Goal: Navigation & Orientation: Find specific page/section

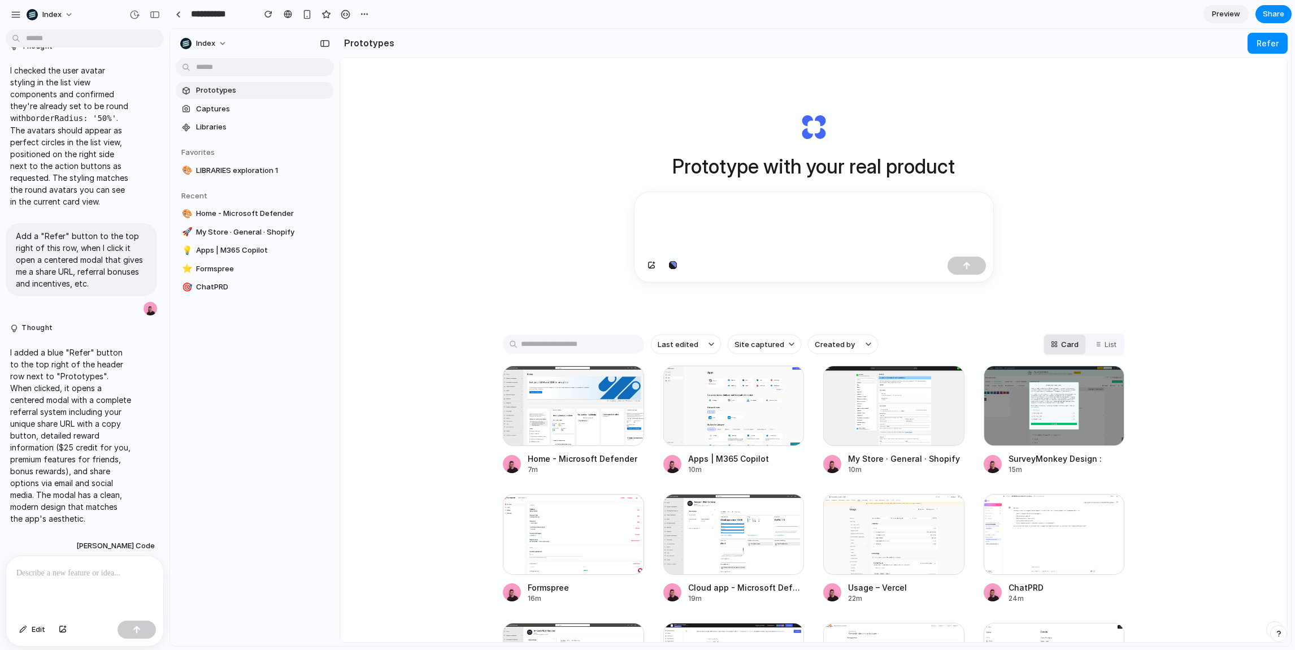
scroll to position [137, 0]
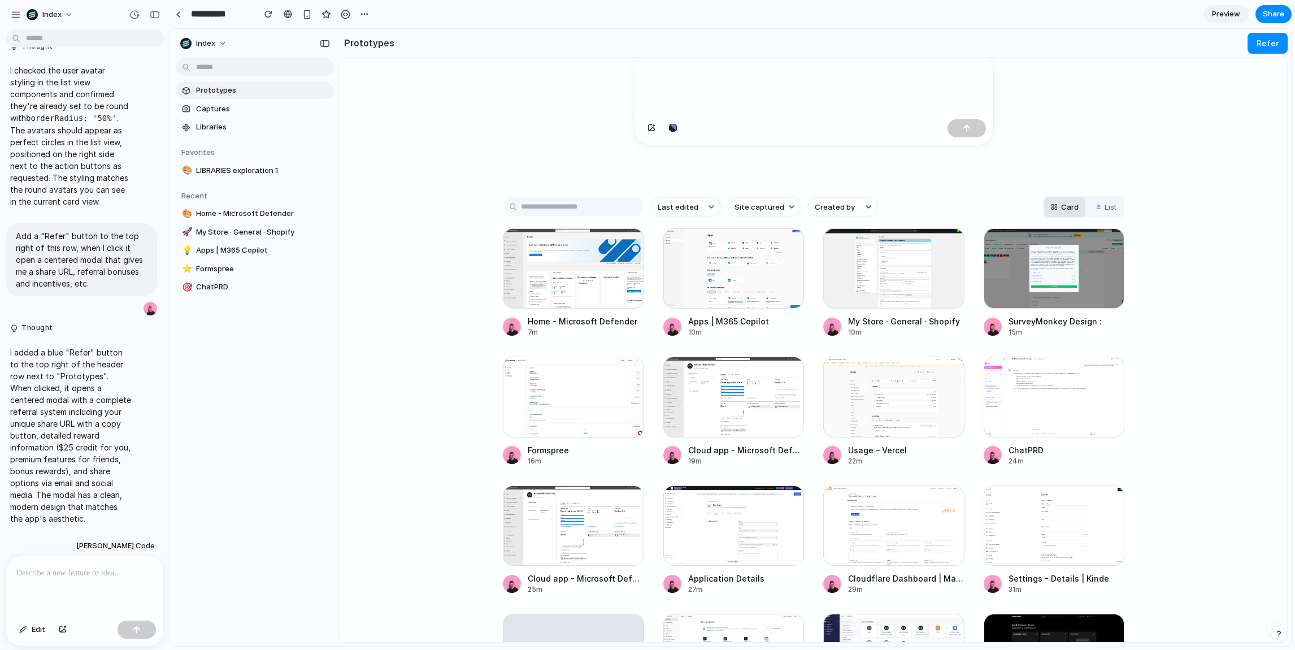
click at [409, 278] on div "Prototype with your real product Last edited Site captured Created by Card List…" at bounding box center [813, 242] width 947 height 644
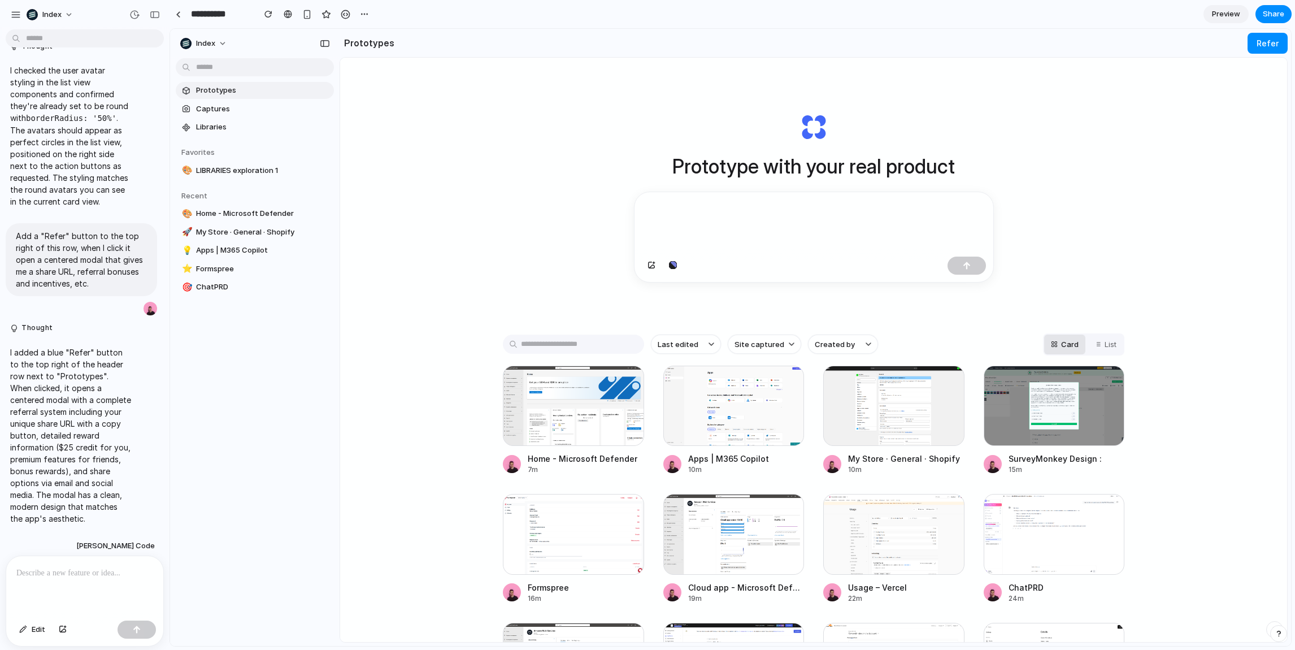
click at [484, 175] on div "Prototype with your real product Last edited Site captured Created by Card List…" at bounding box center [813, 380] width 947 height 644
click at [1276, 50] on button "Refer" at bounding box center [1268, 43] width 40 height 21
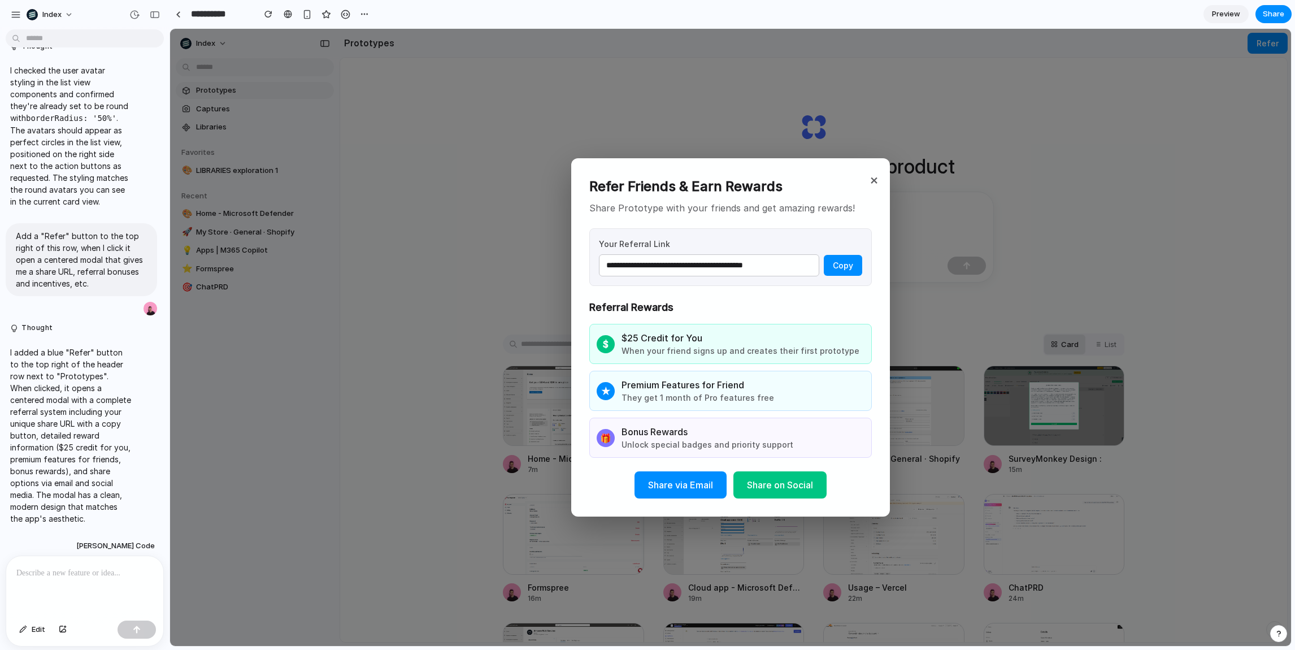
click at [411, 161] on div "**********" at bounding box center [730, 337] width 1121 height 617
click at [1067, 151] on div "**********" at bounding box center [730, 337] width 1121 height 617
click at [860, 121] on div "**********" at bounding box center [730, 337] width 1121 height 617
click at [868, 177] on button "×" at bounding box center [875, 179] width 14 height 25
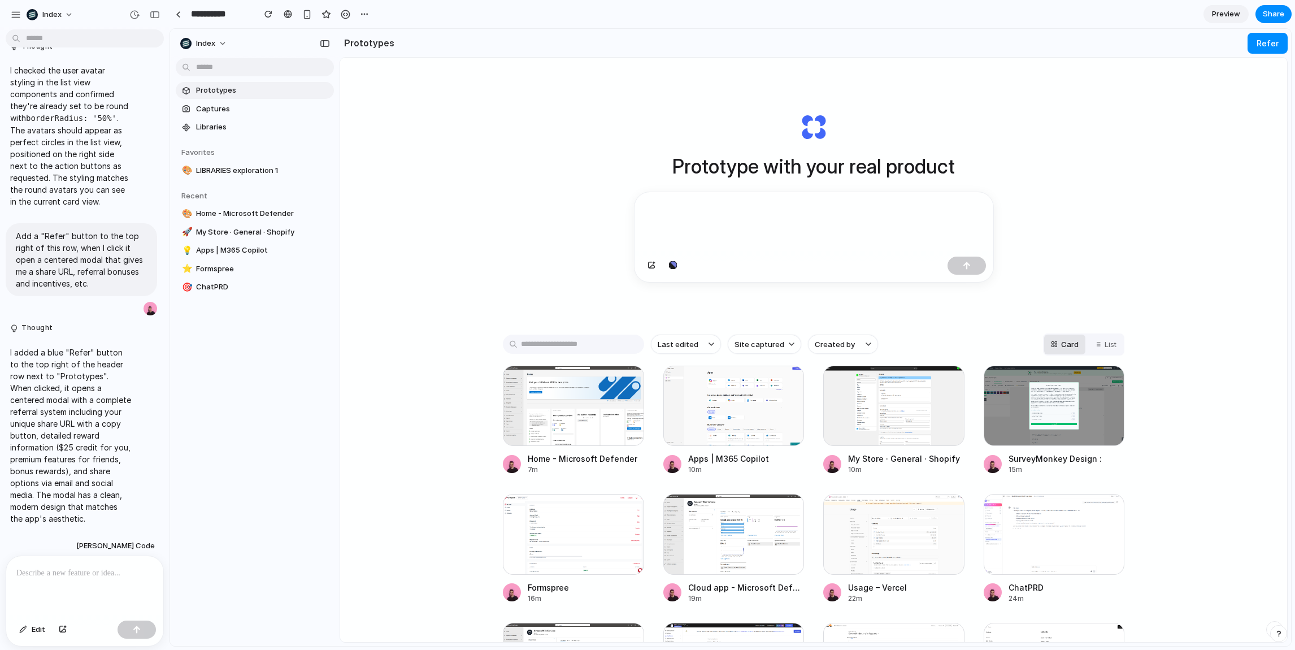
click at [470, 353] on div "Prototype with your real product Last edited Site captured Created by Card List…" at bounding box center [813, 380] width 947 height 644
click at [797, 256] on div at bounding box center [814, 267] width 359 height 30
click at [789, 244] on div at bounding box center [814, 222] width 359 height 60
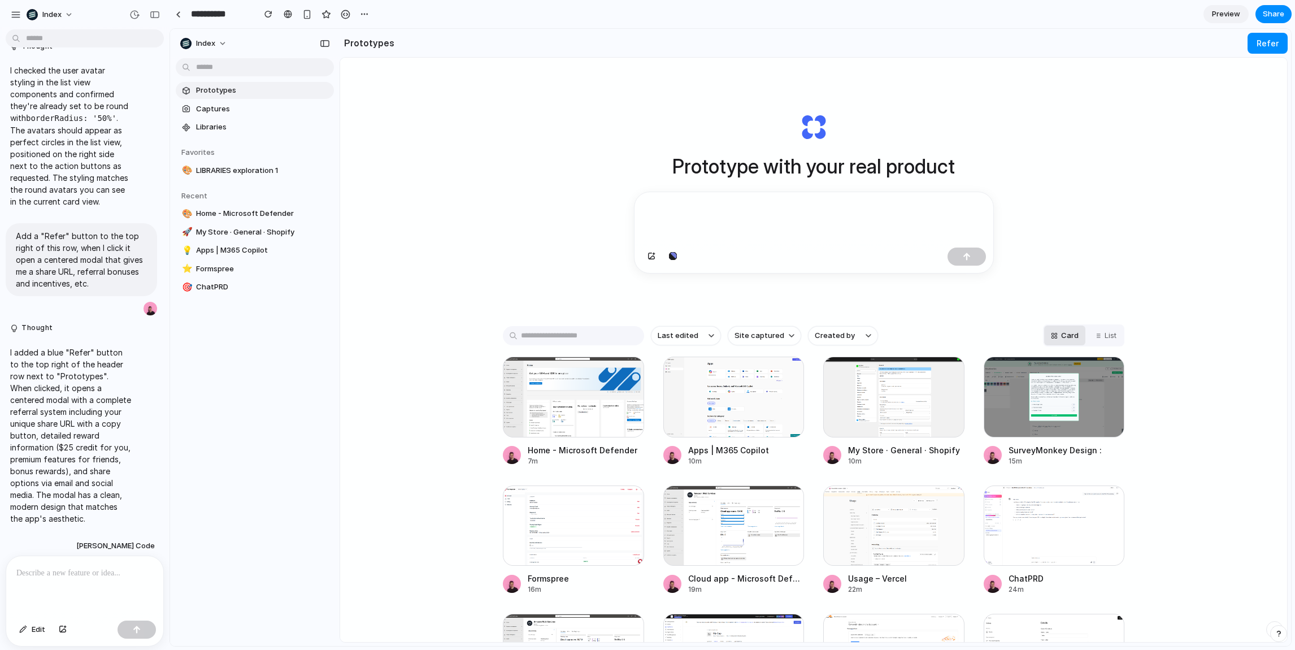
click at [482, 210] on div "Prototype with your real product Last edited Site captured Created by Card List…" at bounding box center [813, 380] width 947 height 644
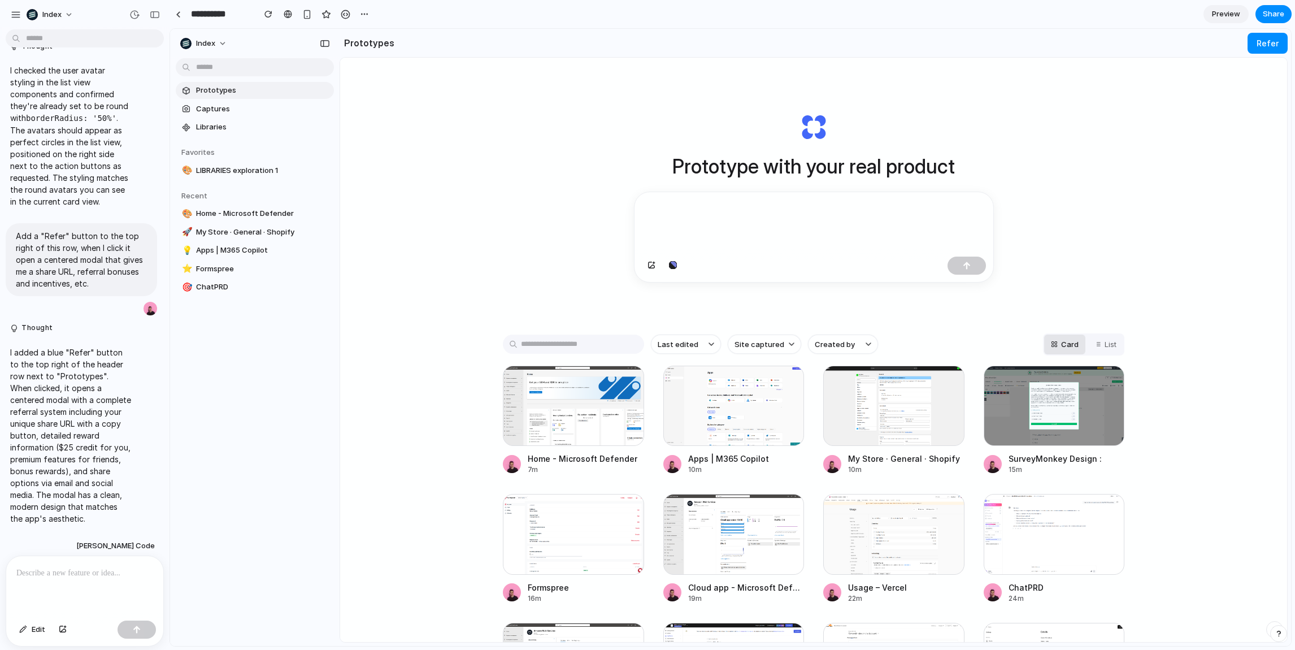
click at [445, 241] on div "Prototype with your real product Last edited Site captured Created by Card List…" at bounding box center [813, 380] width 947 height 644
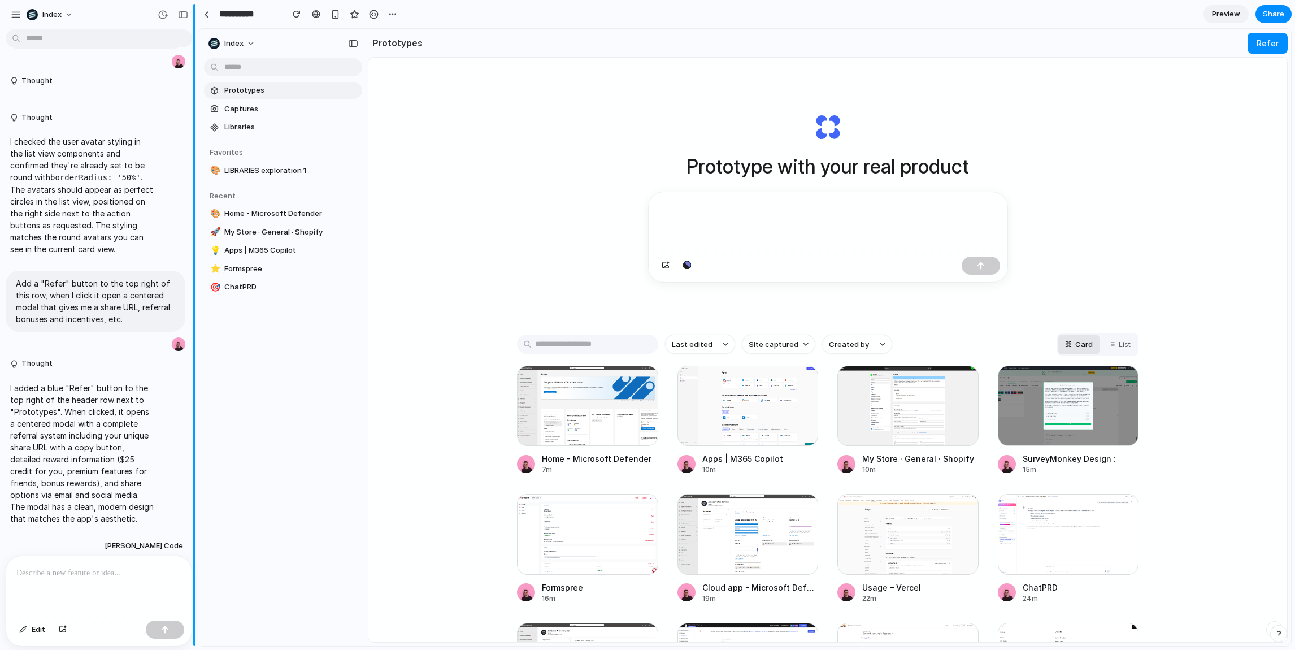
scroll to position [517, 0]
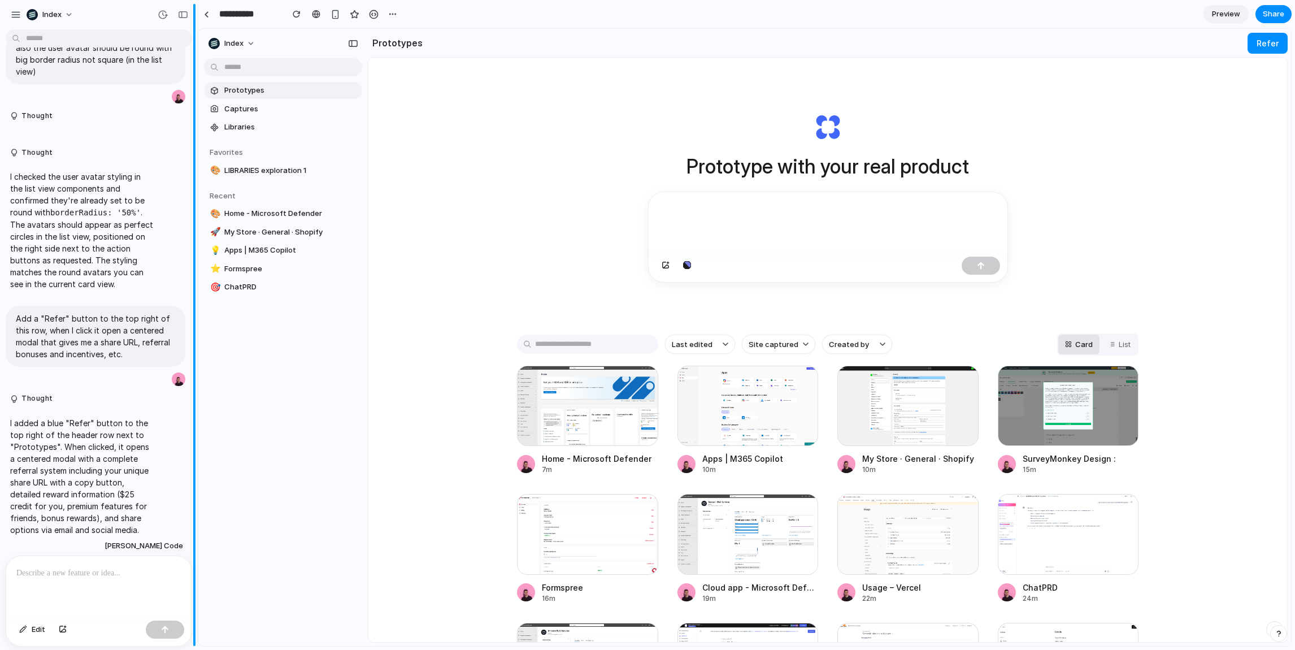
drag, startPoint x: 168, startPoint y: 309, endPoint x: 203, endPoint y: 308, distance: 35.0
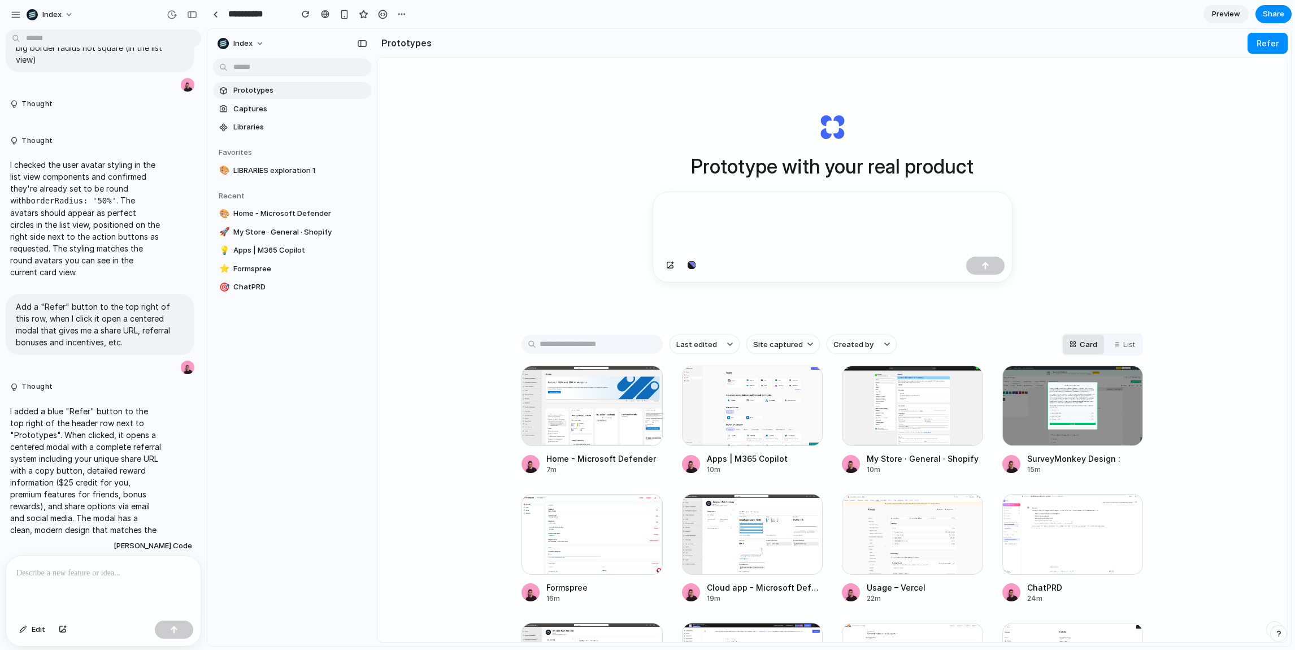
click at [353, 312] on div "Prototypes Captures Libraries Favorites 🎨 LIBRARIES exploration 1 Recent 🎨 Home…" at bounding box center [292, 236] width 170 height 415
click at [441, 395] on div "Prototype with your real product Last edited Site captured Created by Card List…" at bounding box center [833, 380] width 910 height 644
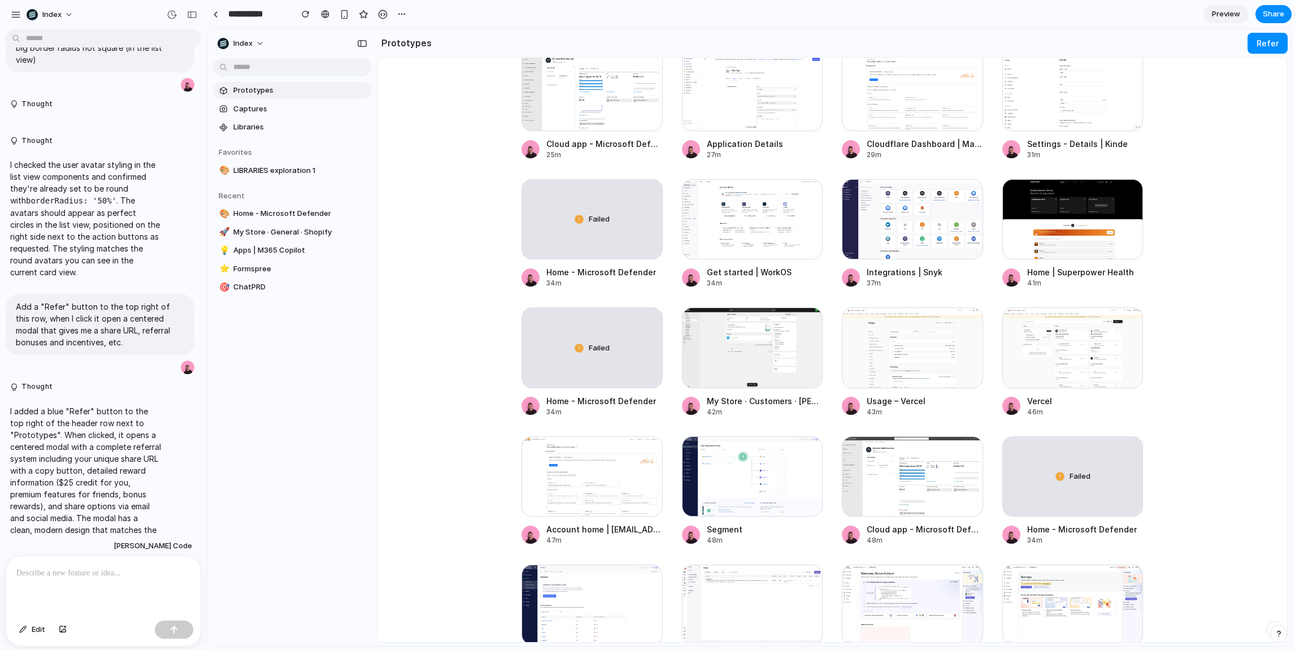
scroll to position [0, 0]
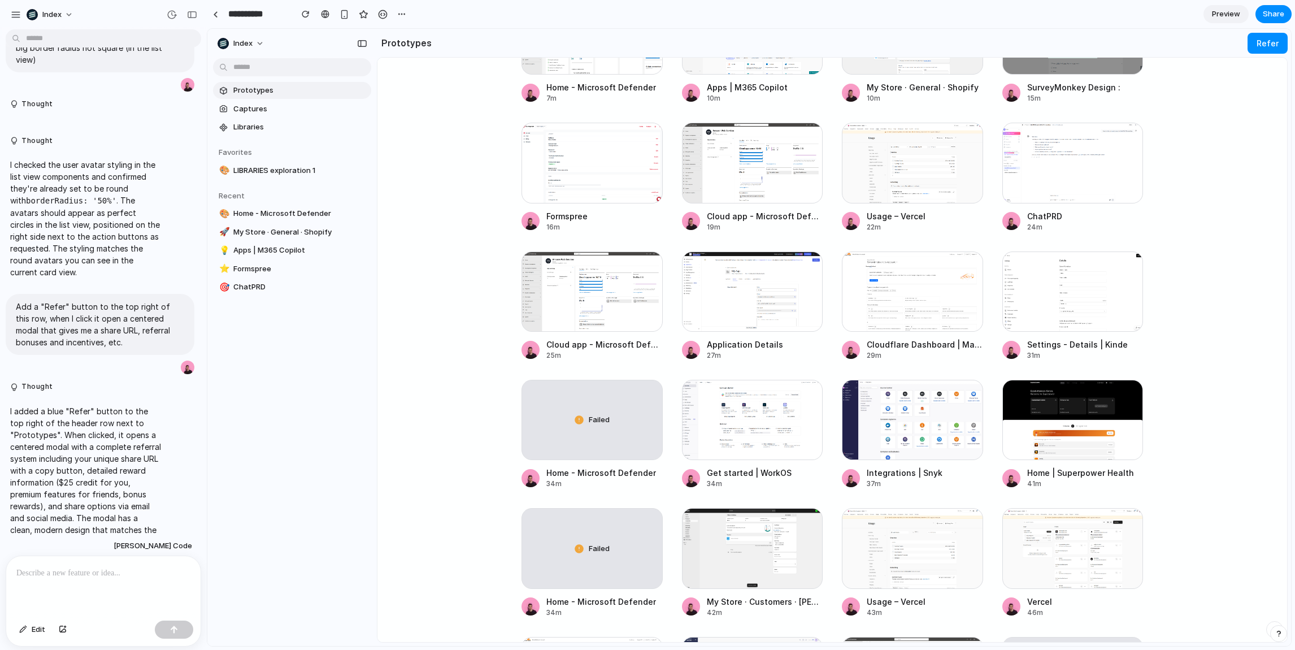
click at [456, 416] on main "Prototype with your real product Last edited Site captured Created by Card List…" at bounding box center [832, 350] width 911 height 586
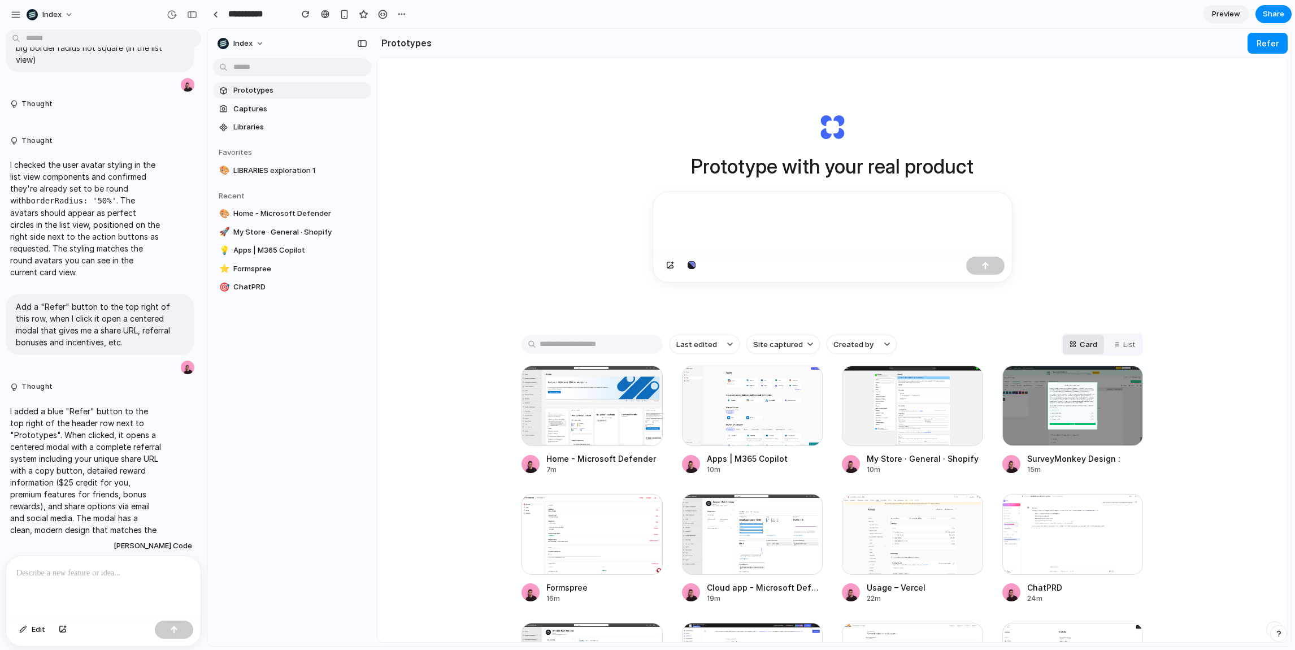
scroll to position [572, 0]
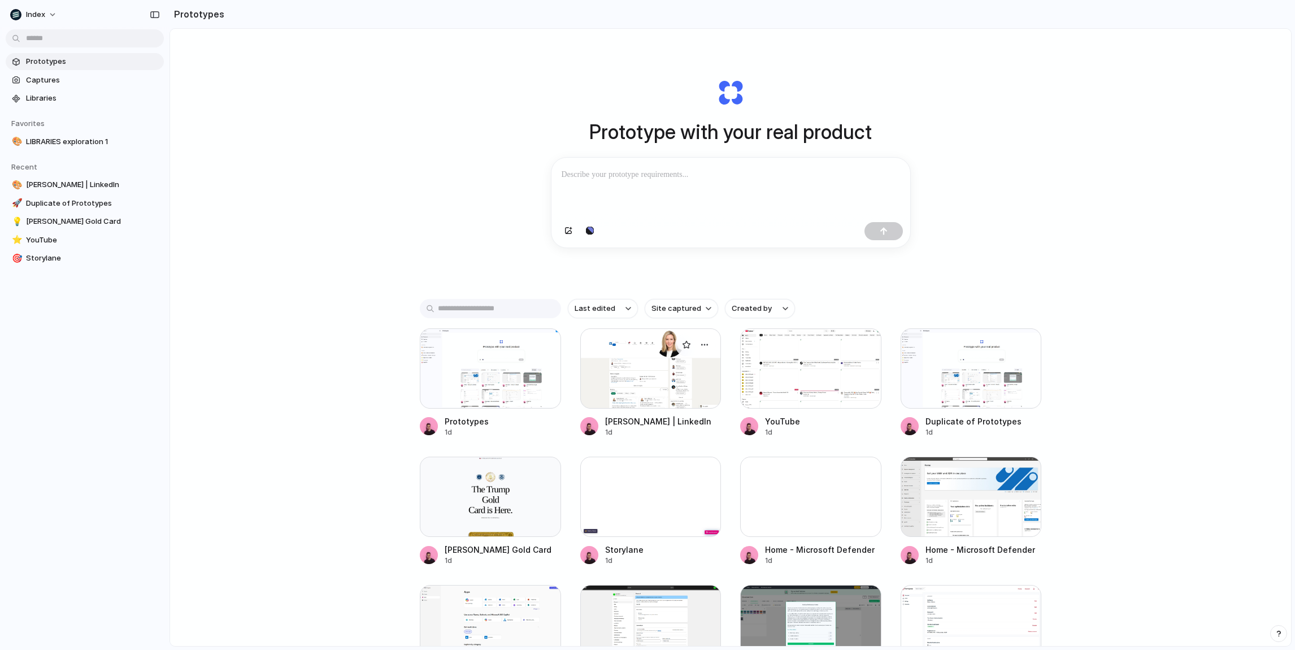
click at [612, 360] on div at bounding box center [650, 368] width 141 height 80
click at [440, 276] on div "Prototype with your real product Clone web app Clone screenshot Start from exis…" at bounding box center [730, 361] width 1121 height 677
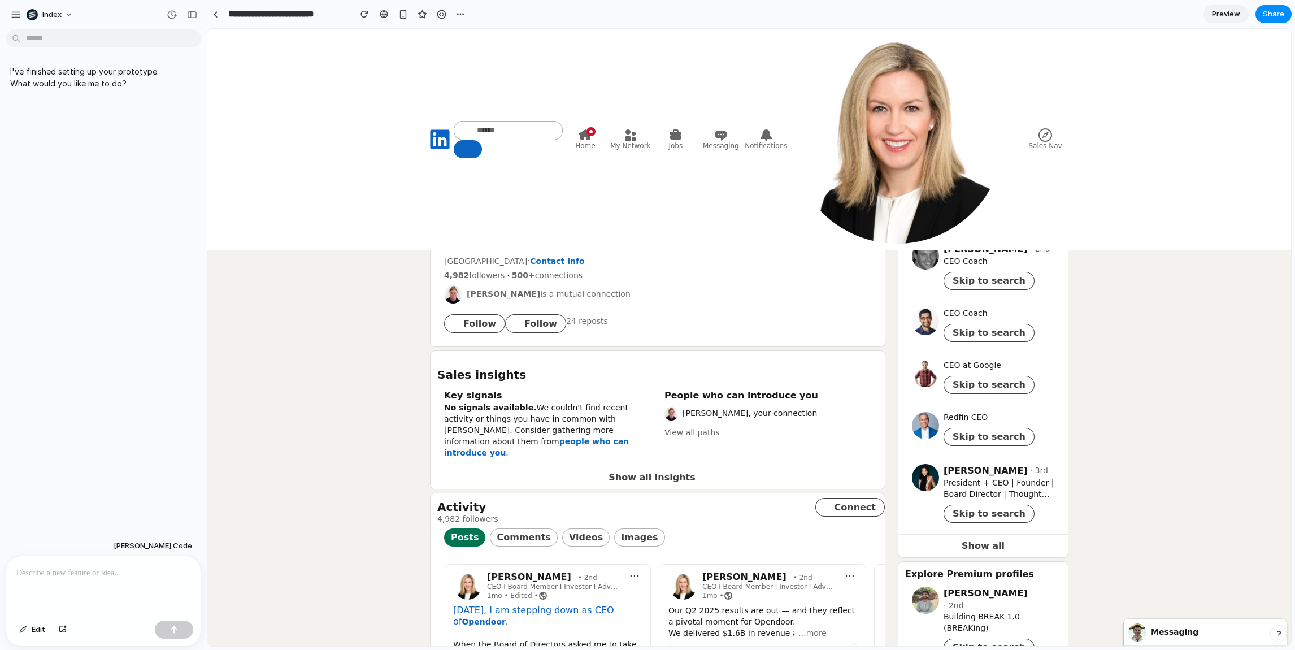
click at [218, 19] on link at bounding box center [215, 14] width 17 height 17
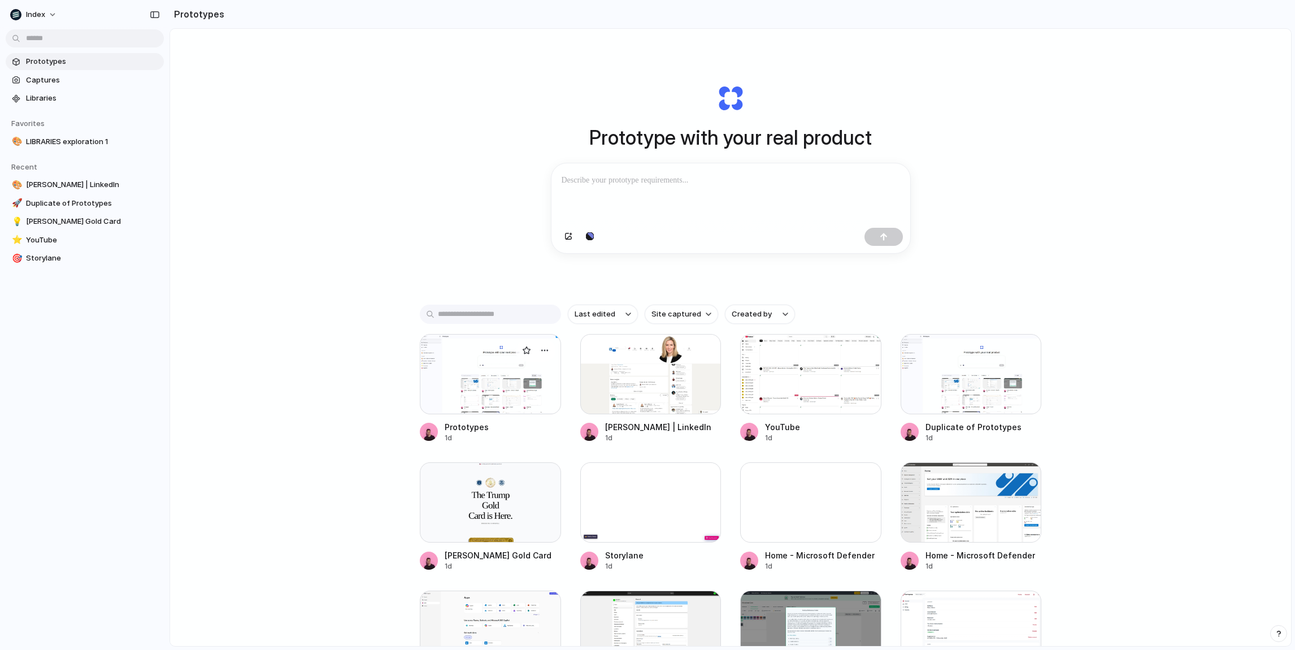
click at [474, 380] on div at bounding box center [490, 374] width 141 height 80
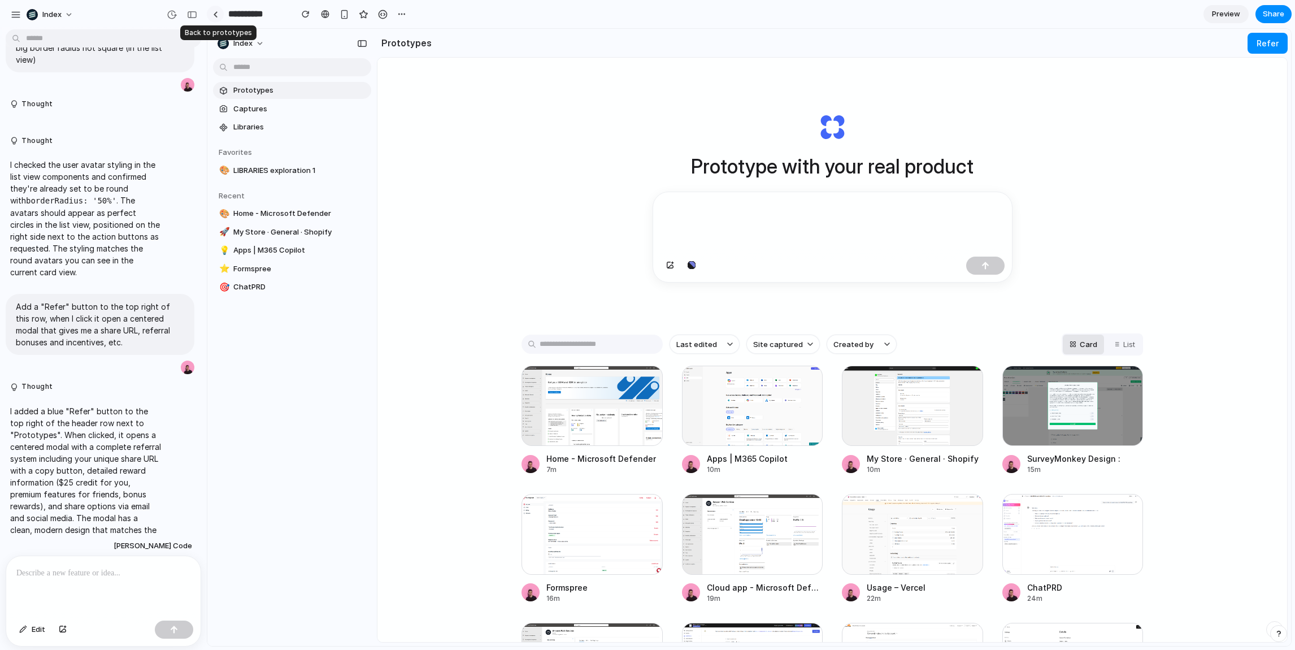
click at [216, 18] on link at bounding box center [215, 14] width 17 height 17
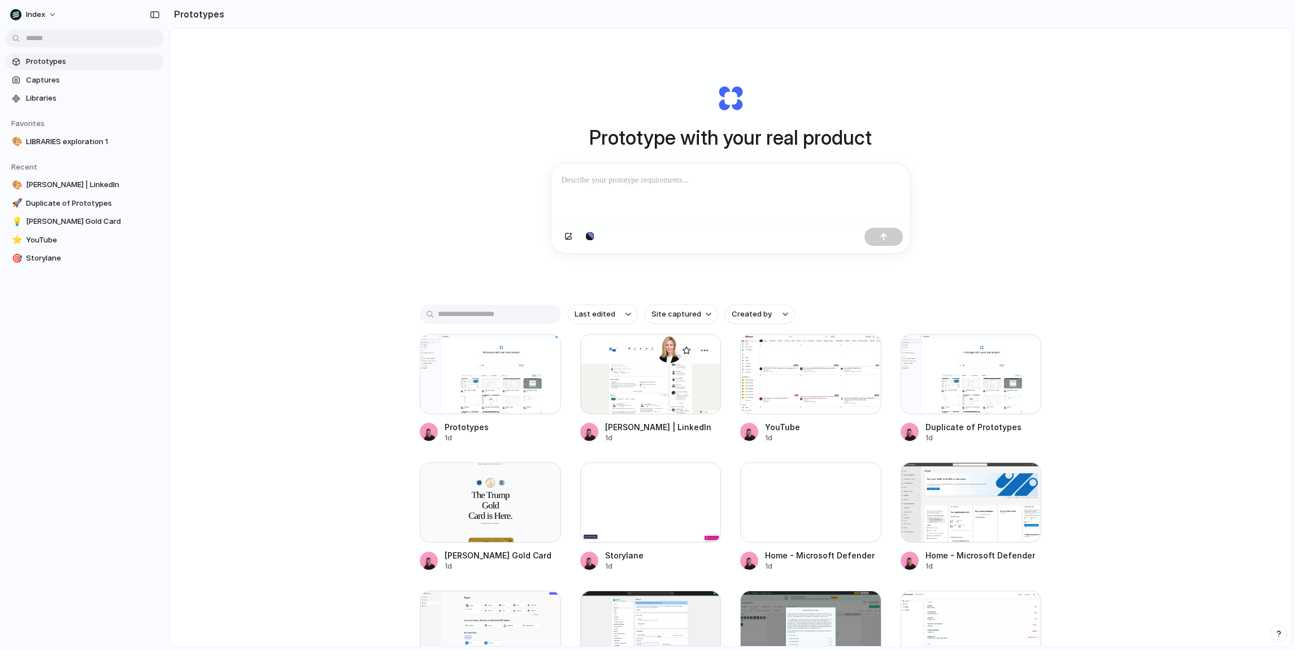
click at [631, 374] on div at bounding box center [650, 374] width 141 height 80
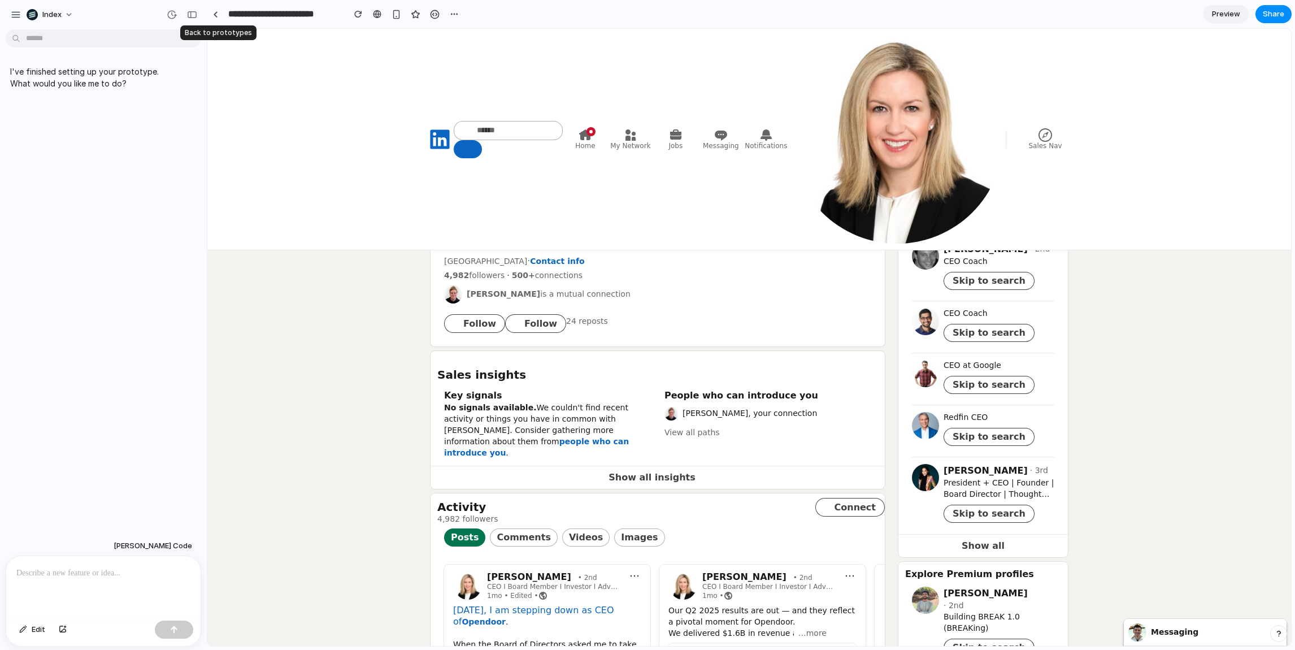
click at [223, 12] on div "**********" at bounding box center [335, 14] width 256 height 20
click at [213, 12] on div at bounding box center [215, 14] width 5 height 6
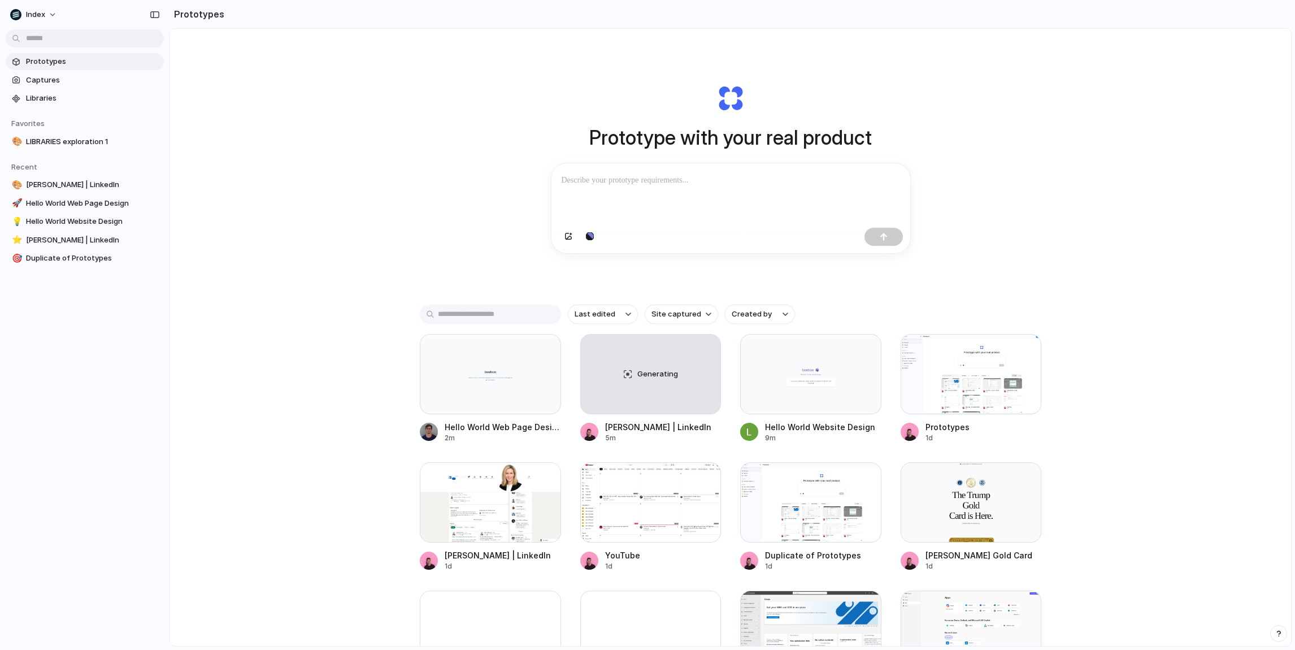
click at [260, 253] on div "Prototype with your real product Clone web app Clone screenshot Start from exis…" at bounding box center [730, 367] width 1121 height 677
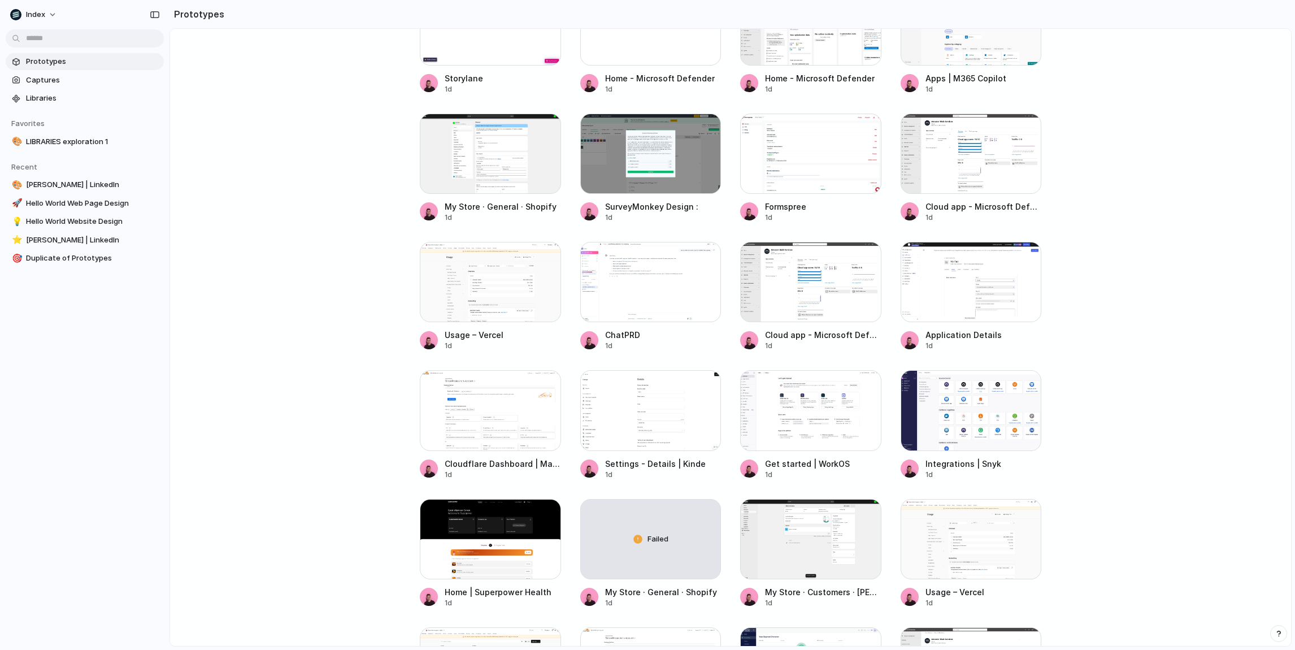
scroll to position [90, 0]
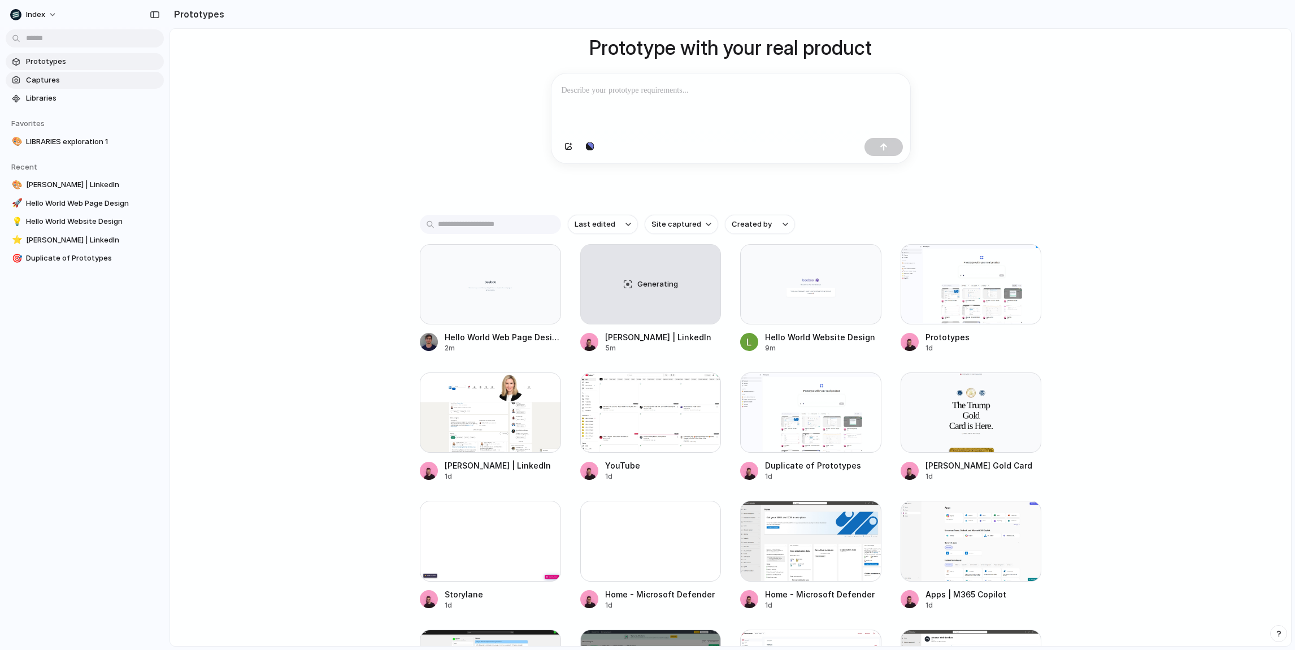
click at [62, 84] on span "Captures" at bounding box center [92, 80] width 133 height 11
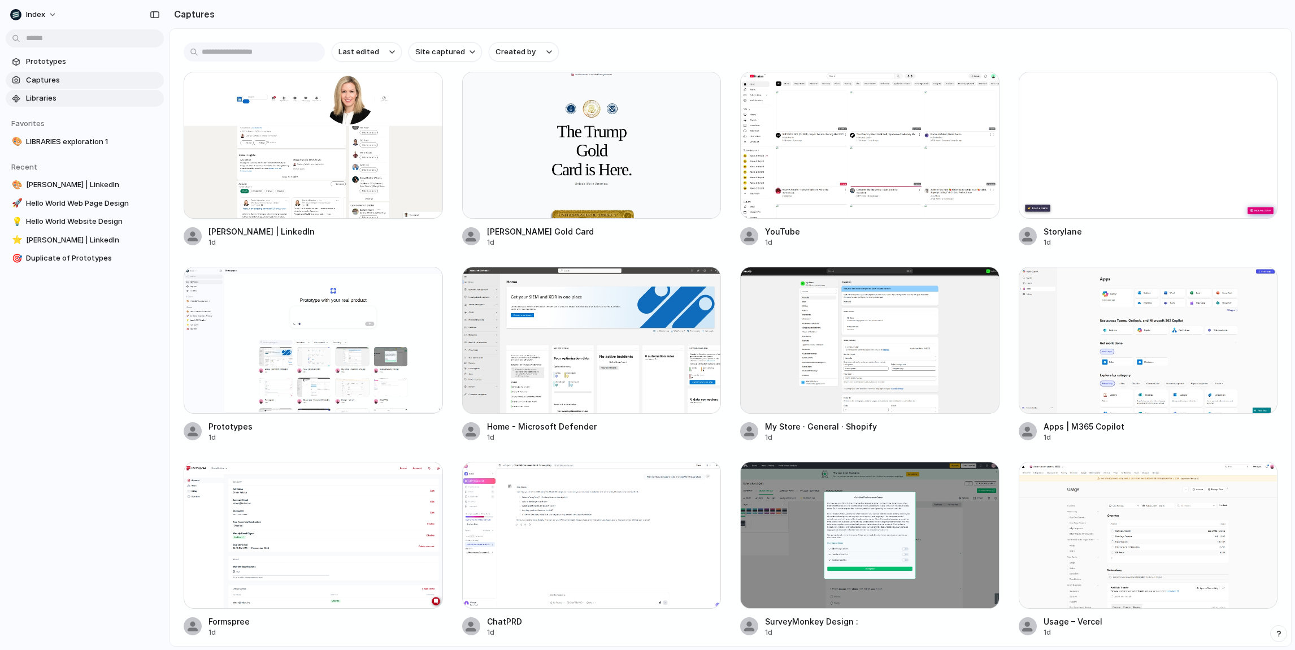
click at [69, 94] on span "Libraries" at bounding box center [92, 98] width 133 height 11
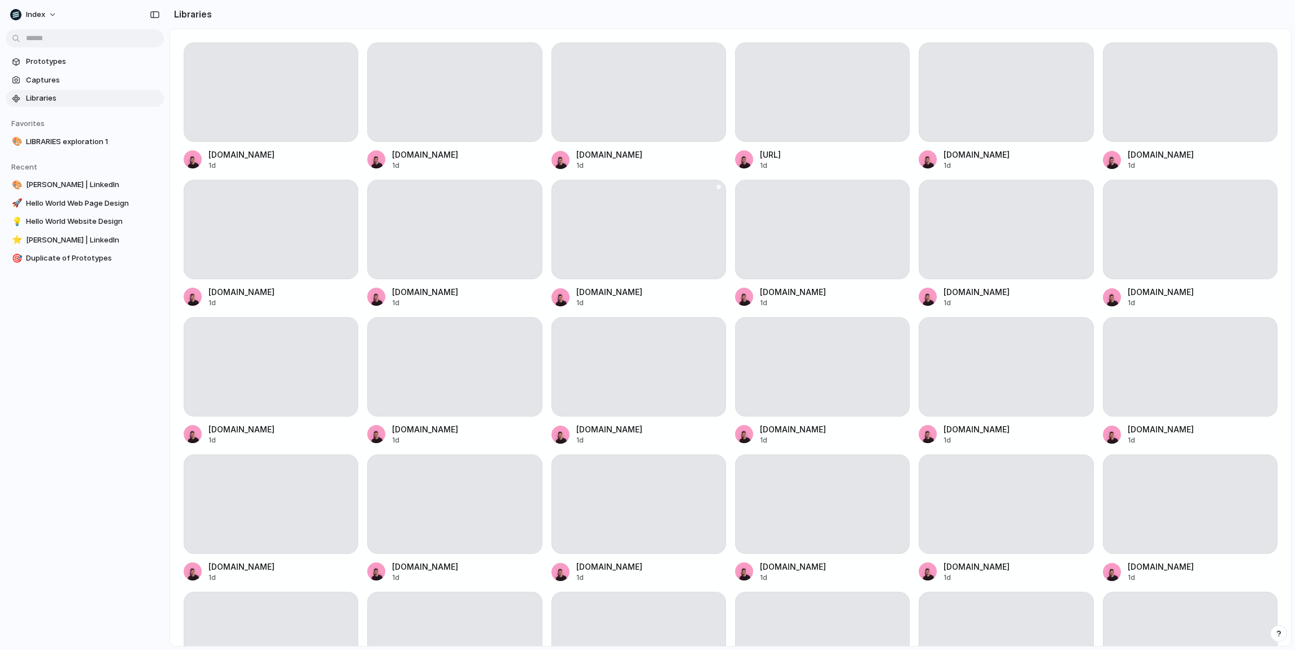
click at [643, 258] on div at bounding box center [639, 229] width 175 height 99
click at [272, 93] on div at bounding box center [271, 91] width 175 height 99
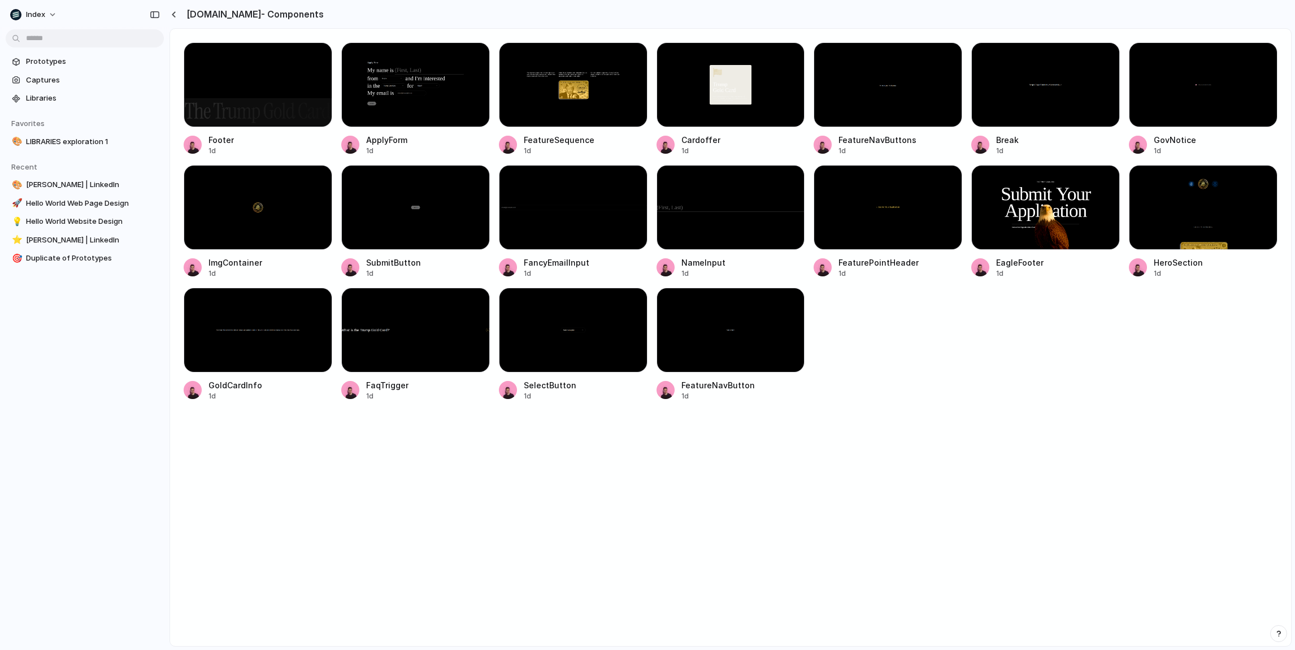
click at [177, 18] on div at bounding box center [175, 15] width 11 height 10
click at [174, 15] on div "button" at bounding box center [173, 14] width 5 height 6
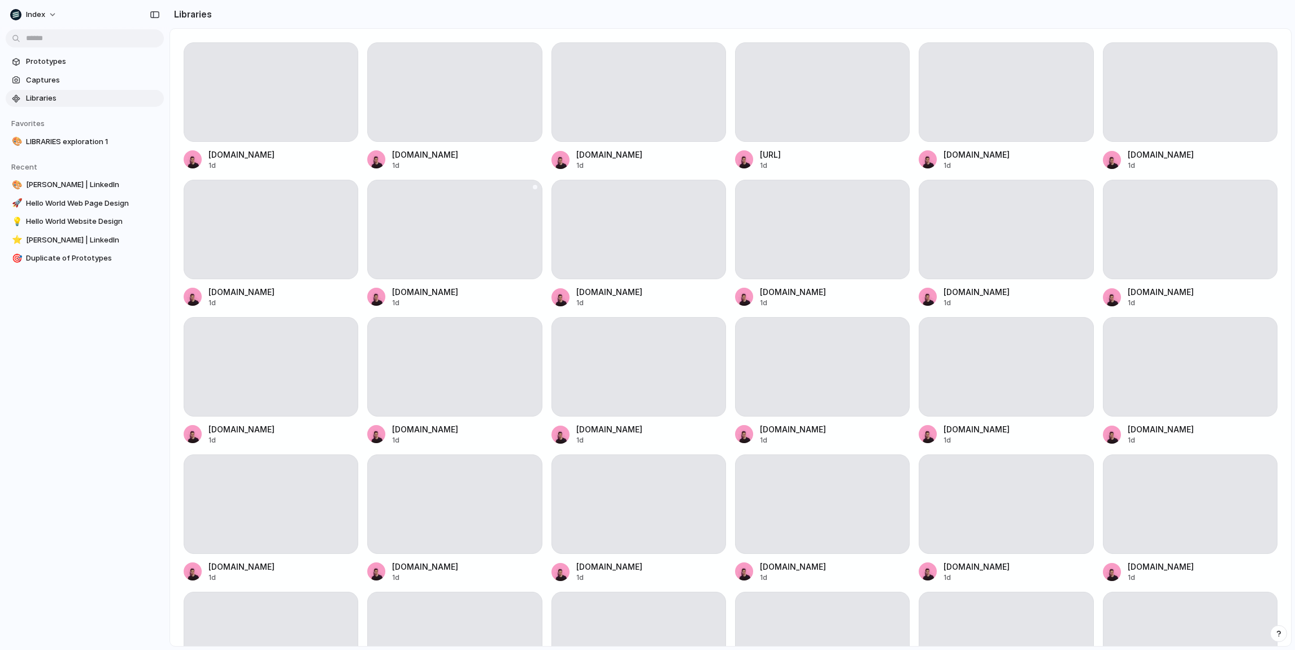
scroll to position [675, 0]
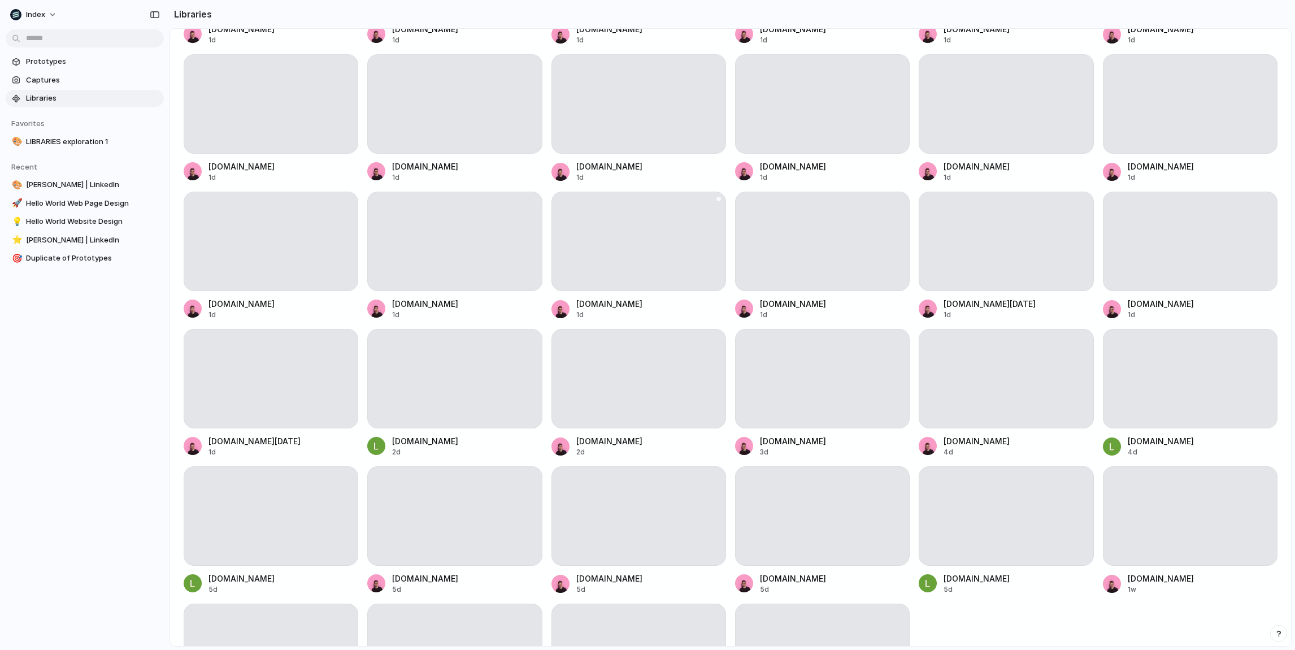
click at [631, 286] on div at bounding box center [639, 241] width 175 height 99
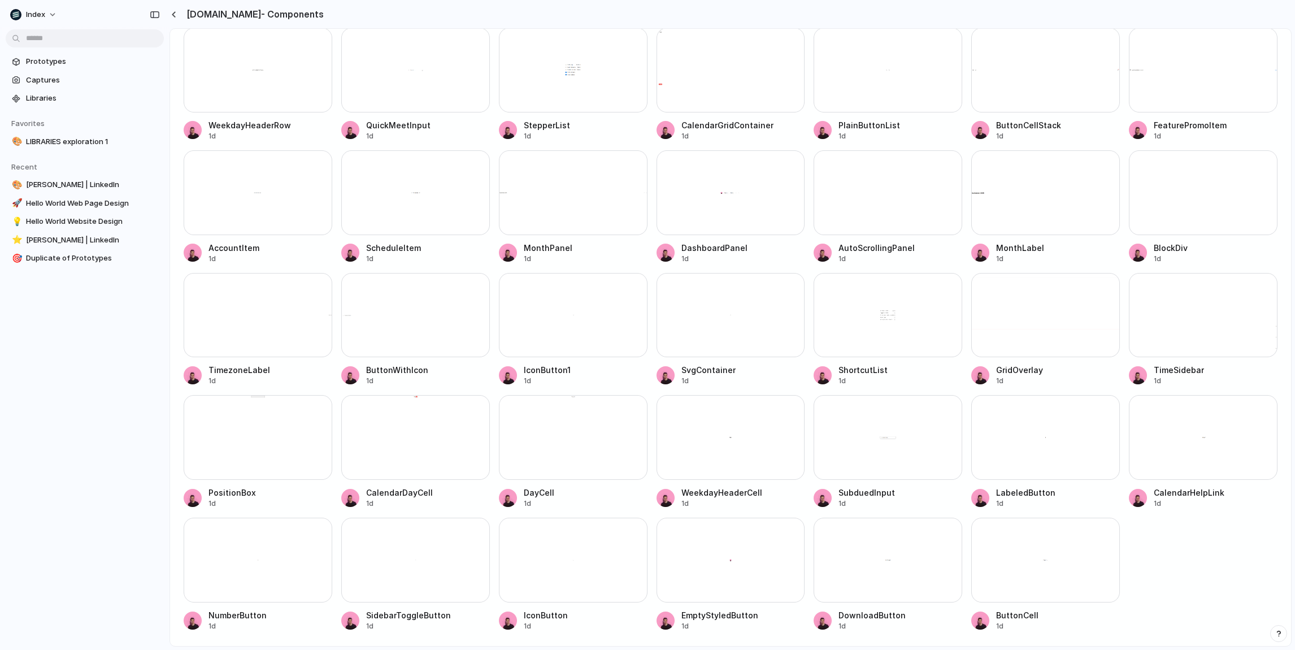
scroll to position [150, 0]
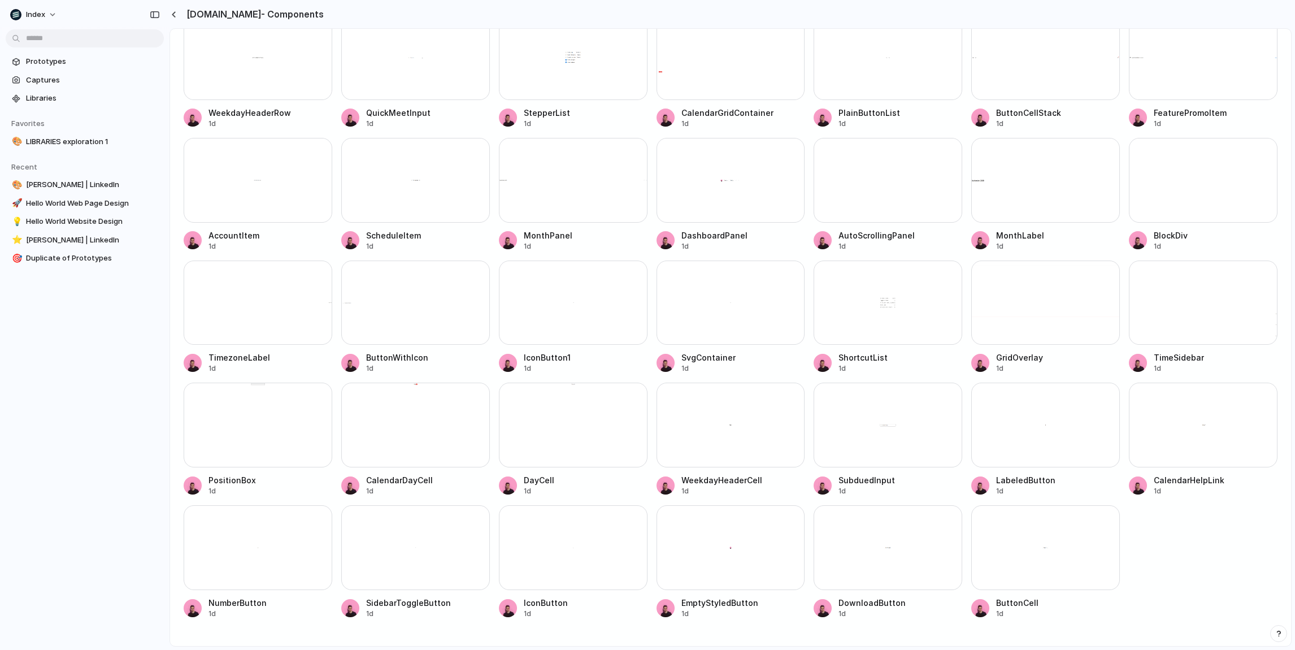
click at [393, 322] on div at bounding box center [415, 303] width 149 height 85
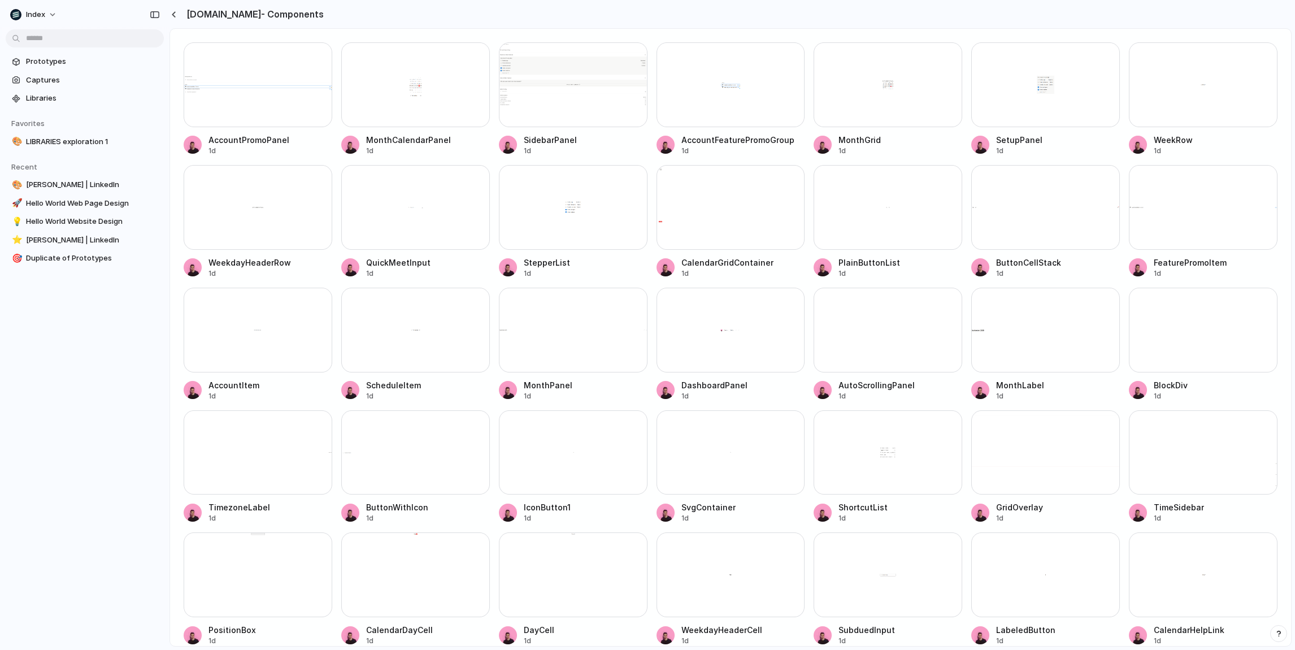
click at [1017, 97] on div at bounding box center [1046, 84] width 149 height 85
click at [97, 65] on span "Prototypes" at bounding box center [92, 61] width 133 height 11
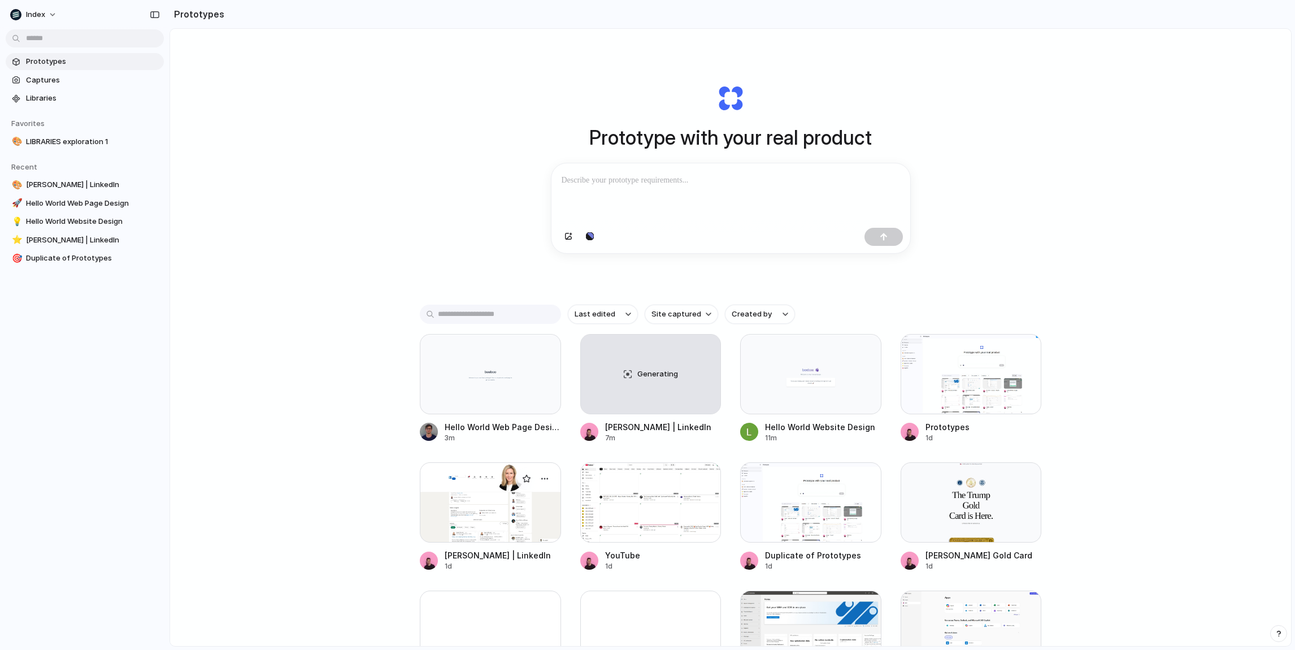
click at [500, 499] on div at bounding box center [490, 502] width 141 height 80
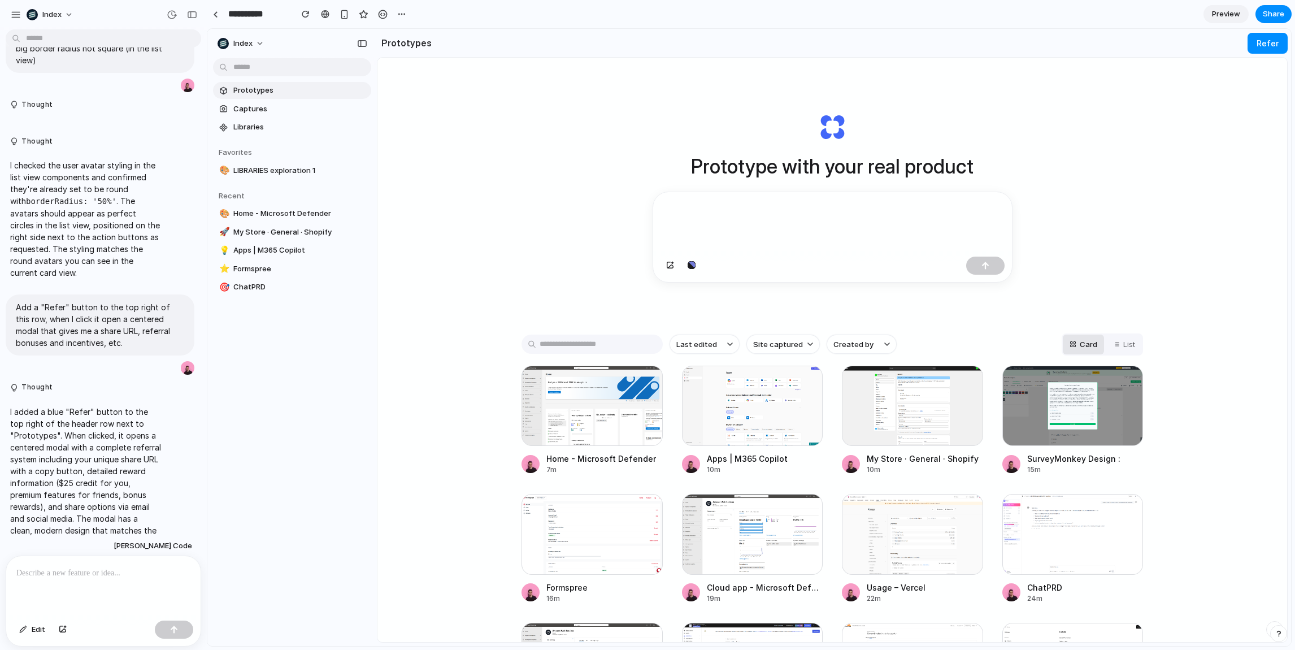
scroll to position [572, 0]
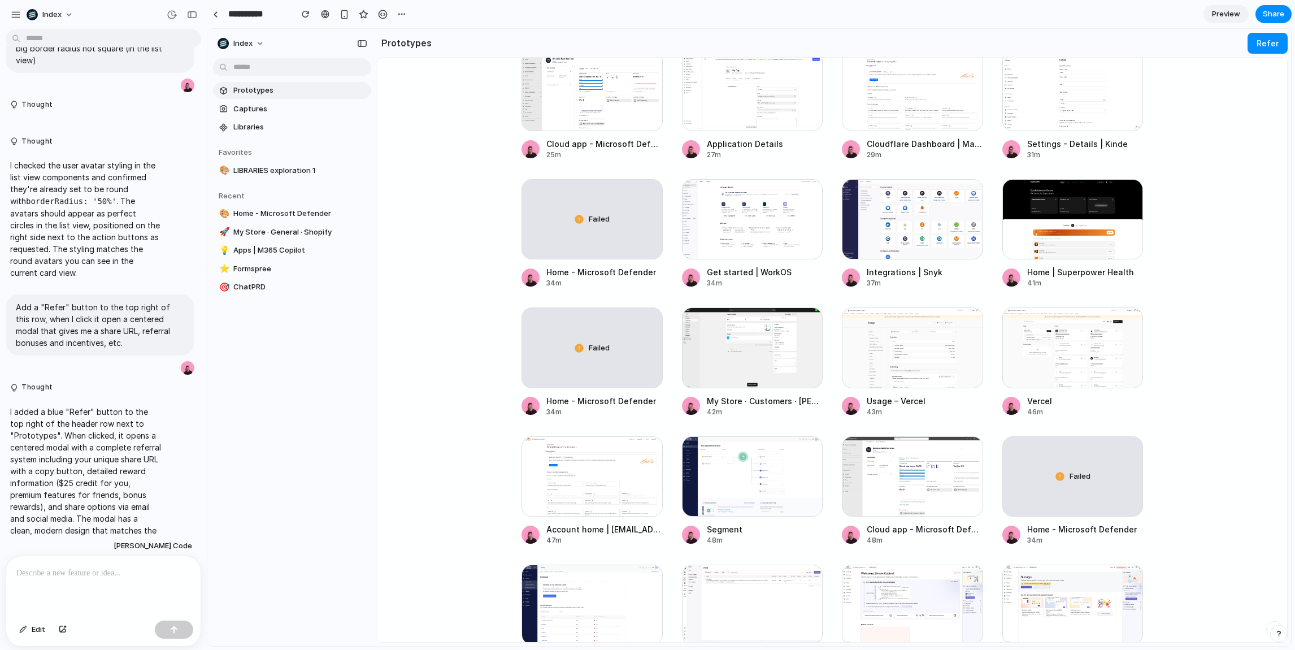
click at [457, 244] on main "Prototype with your real product Last edited Site captured Created by Card List…" at bounding box center [832, 350] width 911 height 586
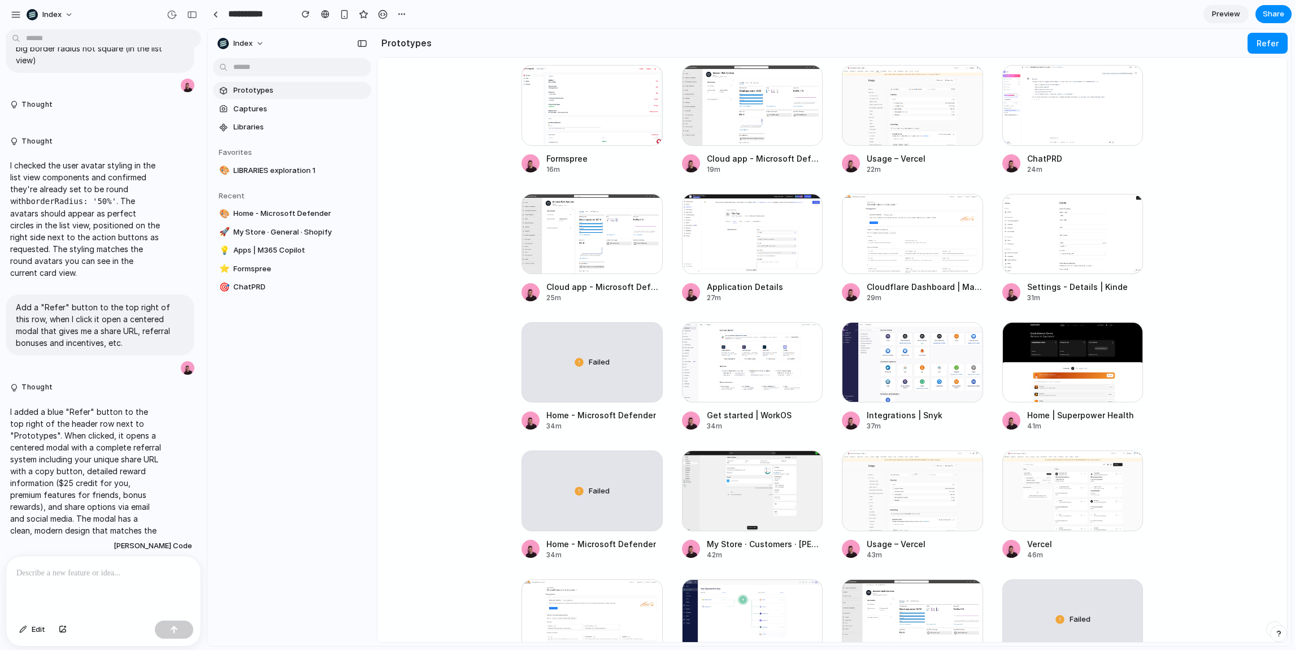
scroll to position [469, 0]
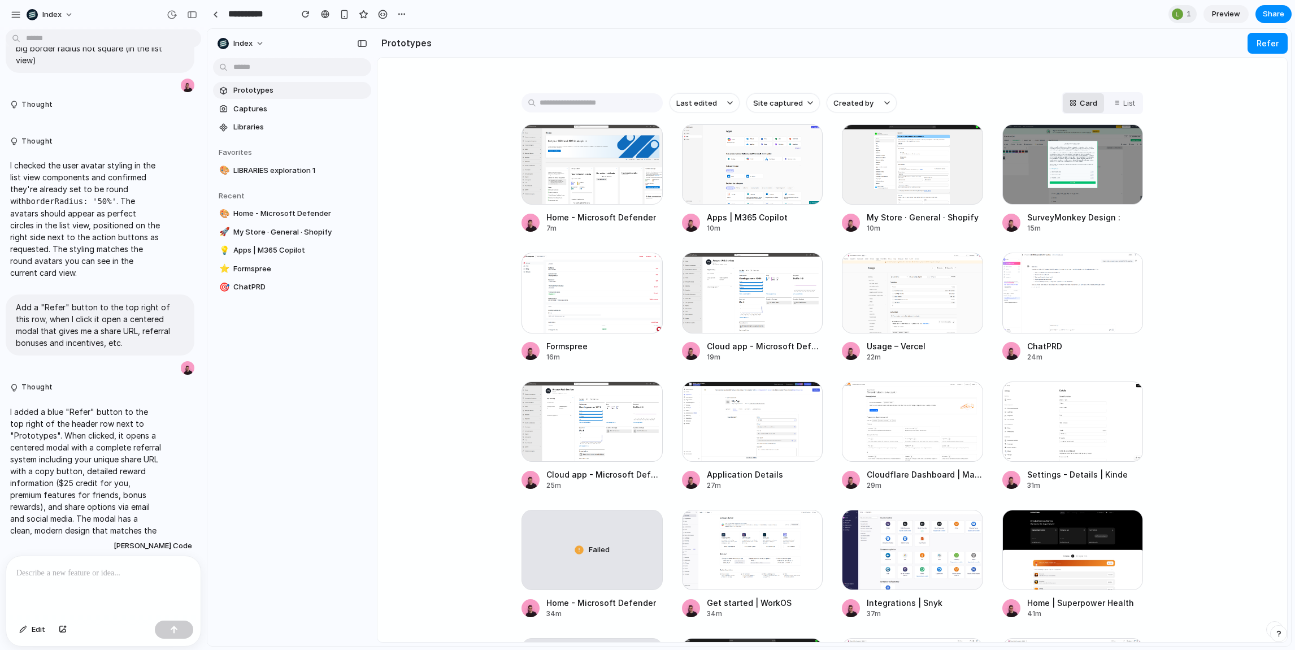
scroll to position [0, 0]
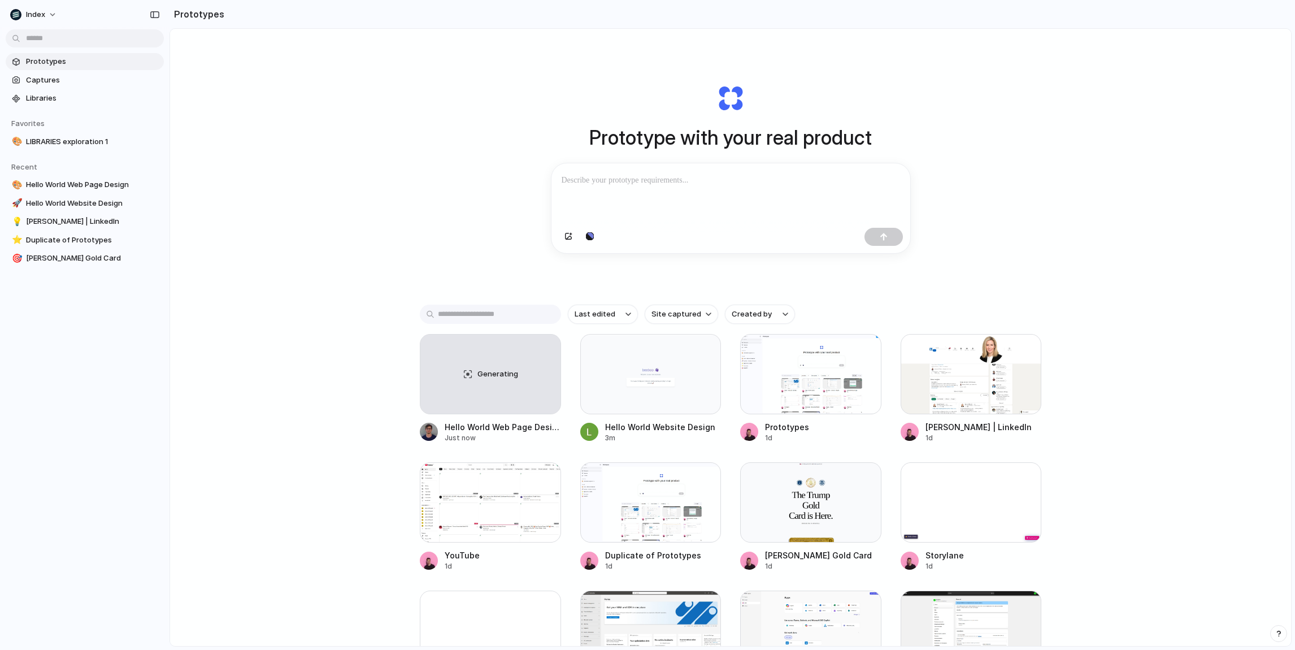
click at [328, 148] on div "Prototype with your real product Clone web app Clone screenshot Start from exis…" at bounding box center [730, 367] width 1121 height 677
click at [940, 369] on div at bounding box center [971, 374] width 141 height 80
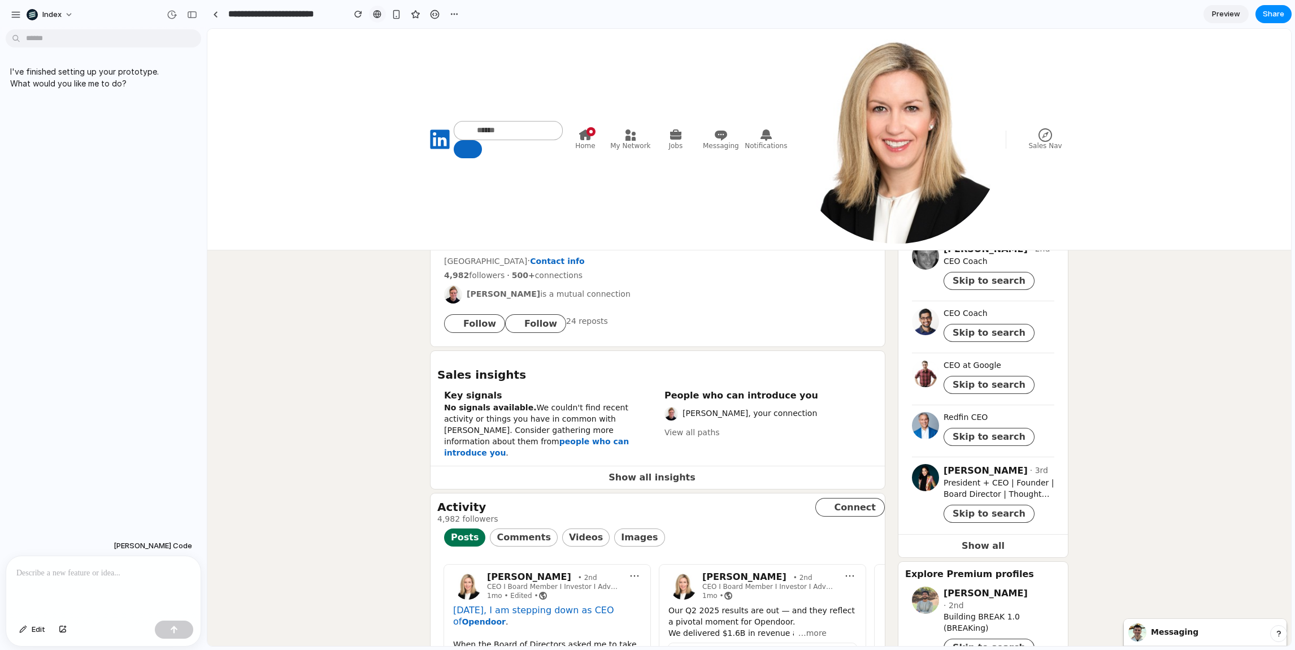
click at [384, 12] on link at bounding box center [377, 14] width 17 height 17
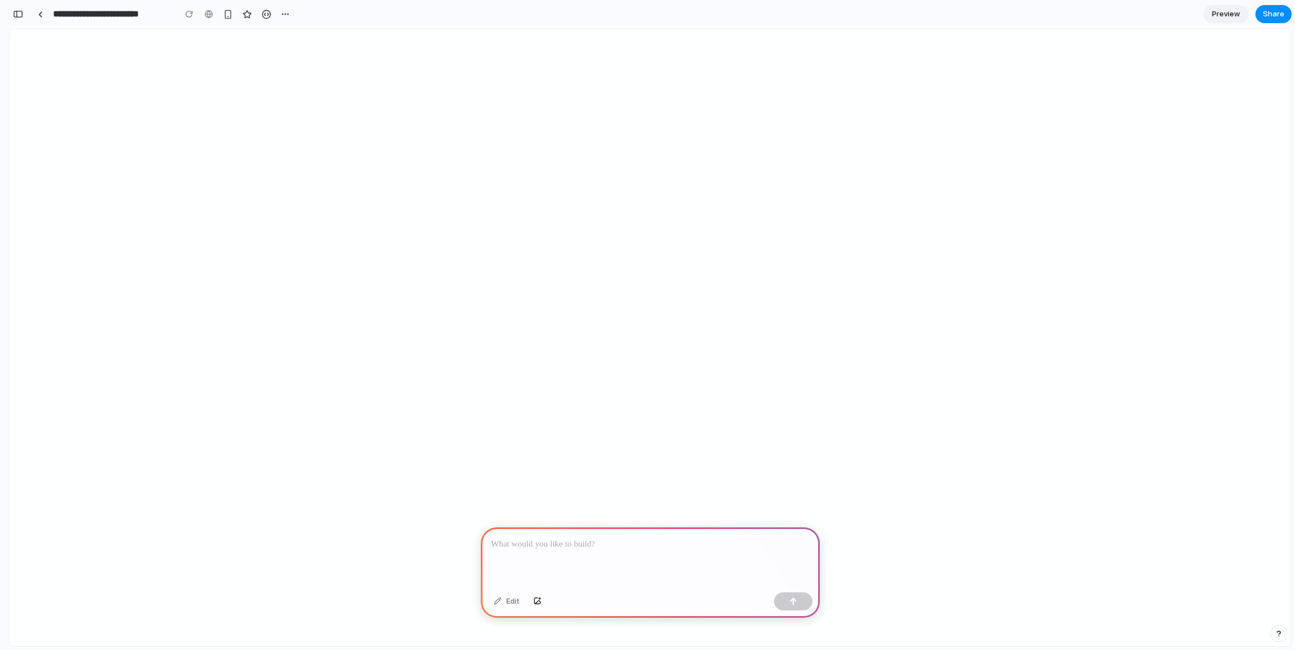
scroll to position [0, 10]
click at [22, 12] on div "button" at bounding box center [18, 14] width 10 height 8
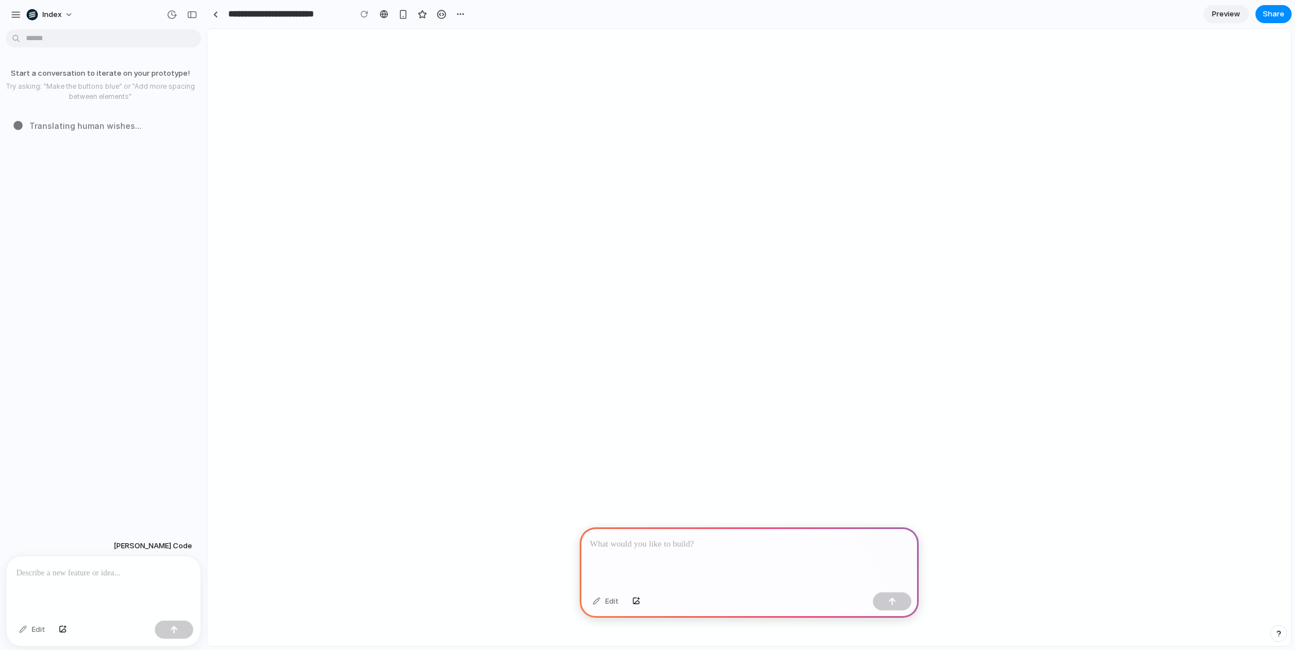
scroll to position [0, 0]
click at [86, 578] on p at bounding box center [103, 573] width 174 height 14
click at [160, 488] on div "Start a conversation to iterate on your prototype! Try asking: "Make the button…" at bounding box center [100, 285] width 200 height 502
click at [105, 432] on div "Start a conversation to iterate on your prototype! Try asking: "Make the button…" at bounding box center [100, 285] width 200 height 502
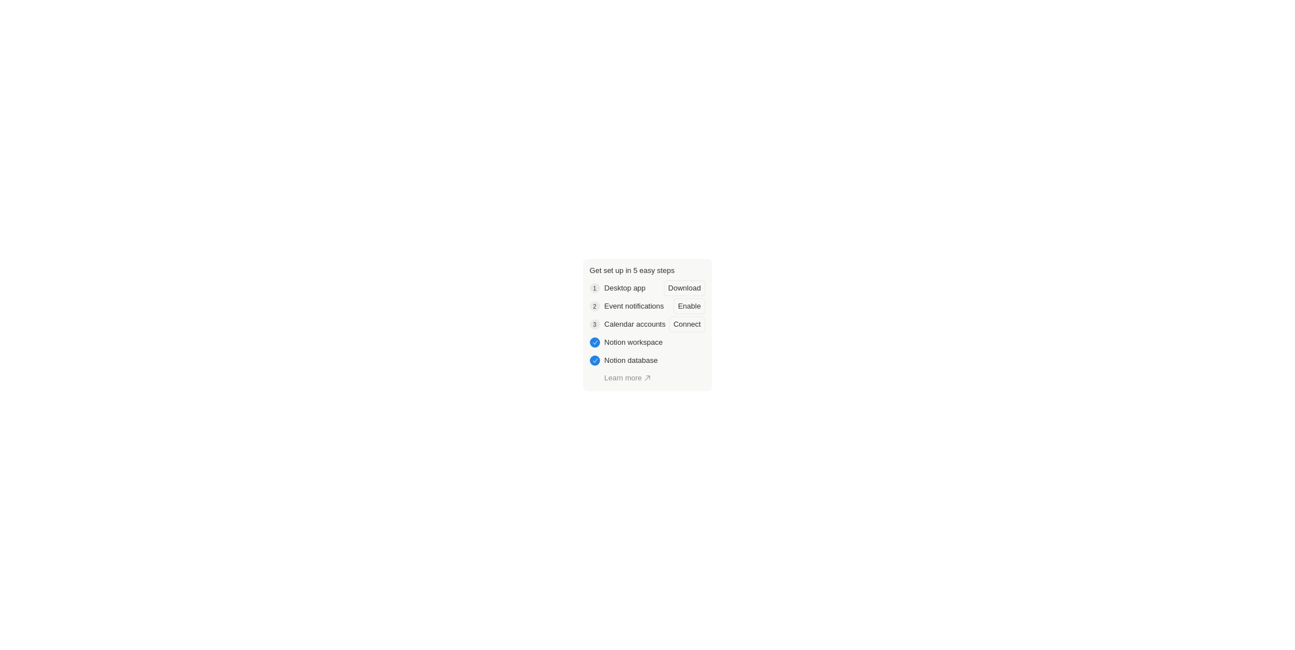
click at [577, 207] on div "Get set up in 5 easy steps 1 Desktop app Download 2 Event notifications Enable …" at bounding box center [647, 325] width 1295 height 650
drag, startPoint x: 605, startPoint y: 192, endPoint x: 682, endPoint y: 448, distance: 267.2
click at [682, 448] on div "Get set up in 5 easy steps 1 Desktop app Download 2 Event notifications Enable …" at bounding box center [647, 325] width 1295 height 650
drag, startPoint x: 659, startPoint y: 363, endPoint x: 642, endPoint y: 177, distance: 186.2
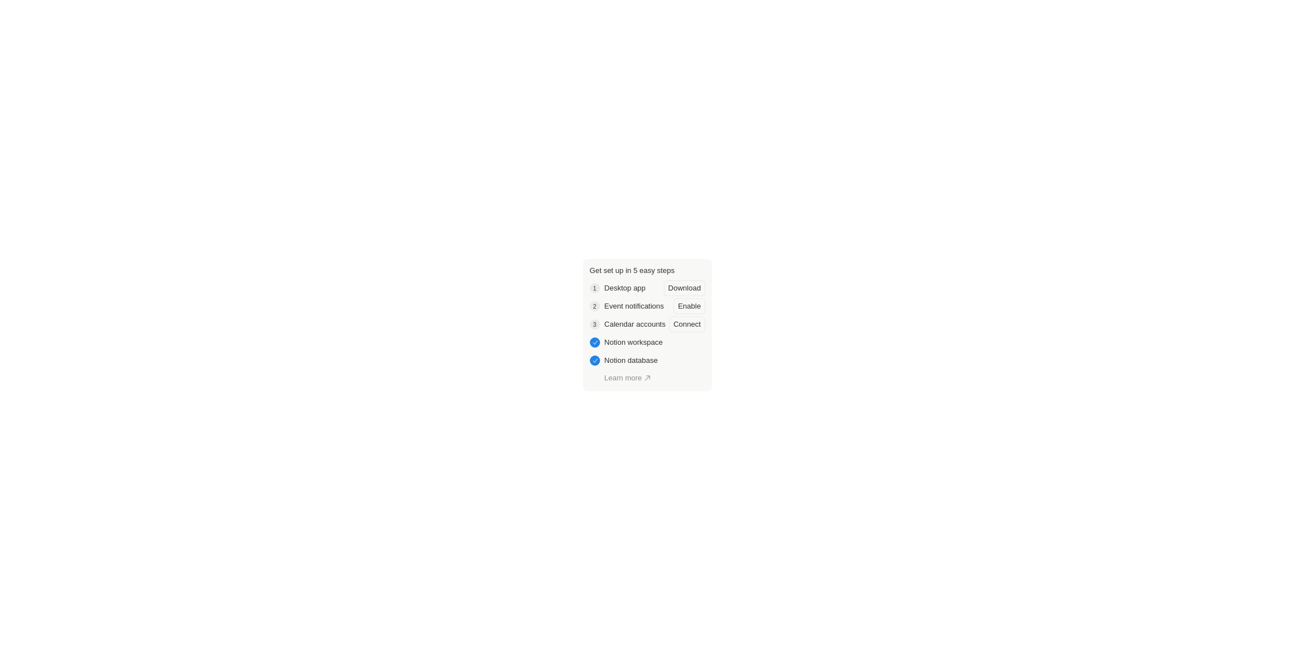
click at [642, 177] on div "Get set up in 5 easy steps 1 Desktop app Download 2 Event notifications Enable …" at bounding box center [647, 325] width 1295 height 650
